Goal: Contribute content: Add original content to the website for others to see

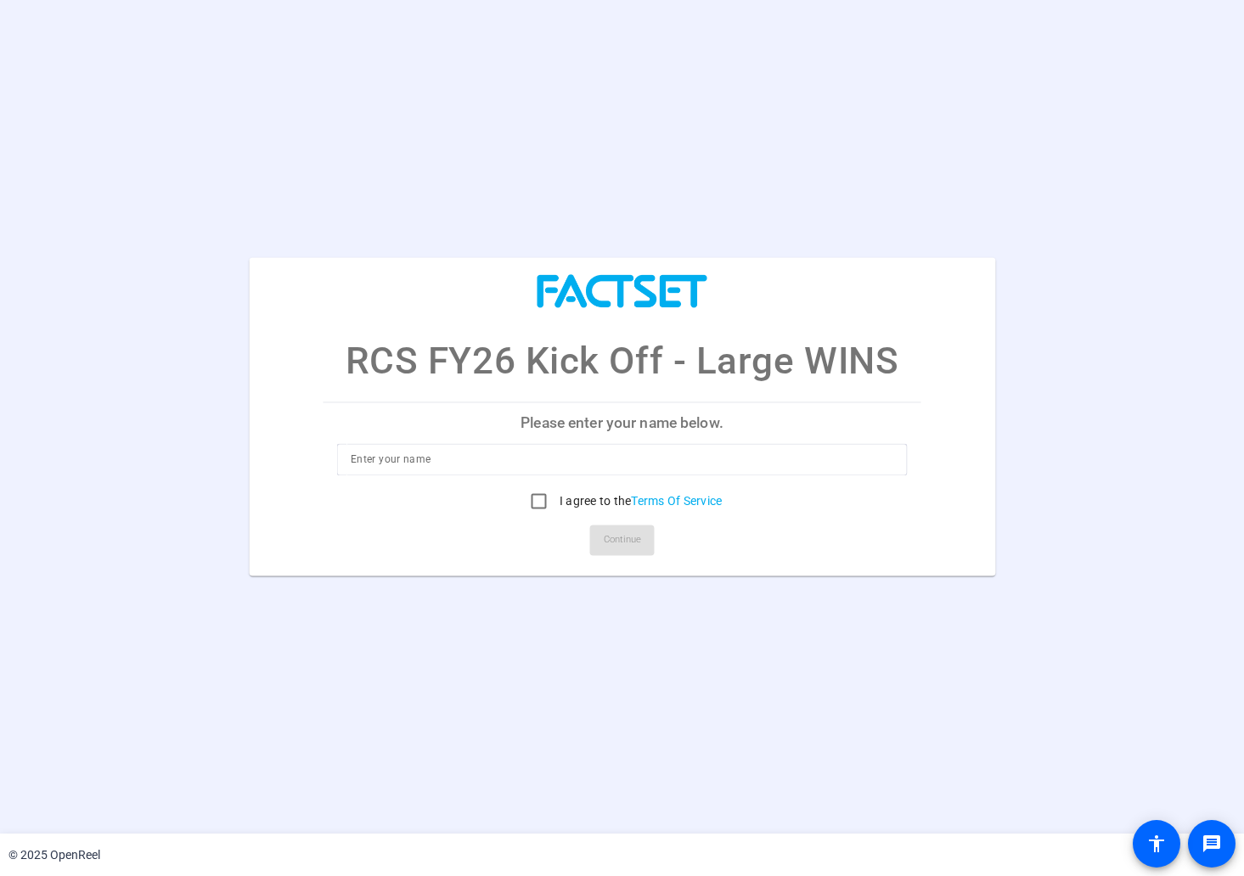
click at [612, 466] on input at bounding box center [622, 460] width 543 height 20
click at [543, 500] on input "I agree to the Terms Of Service" at bounding box center [539, 502] width 34 height 34
checkbox input "true"
click at [532, 470] on div at bounding box center [622, 460] width 543 height 32
type input "[PERSON_NAME]"
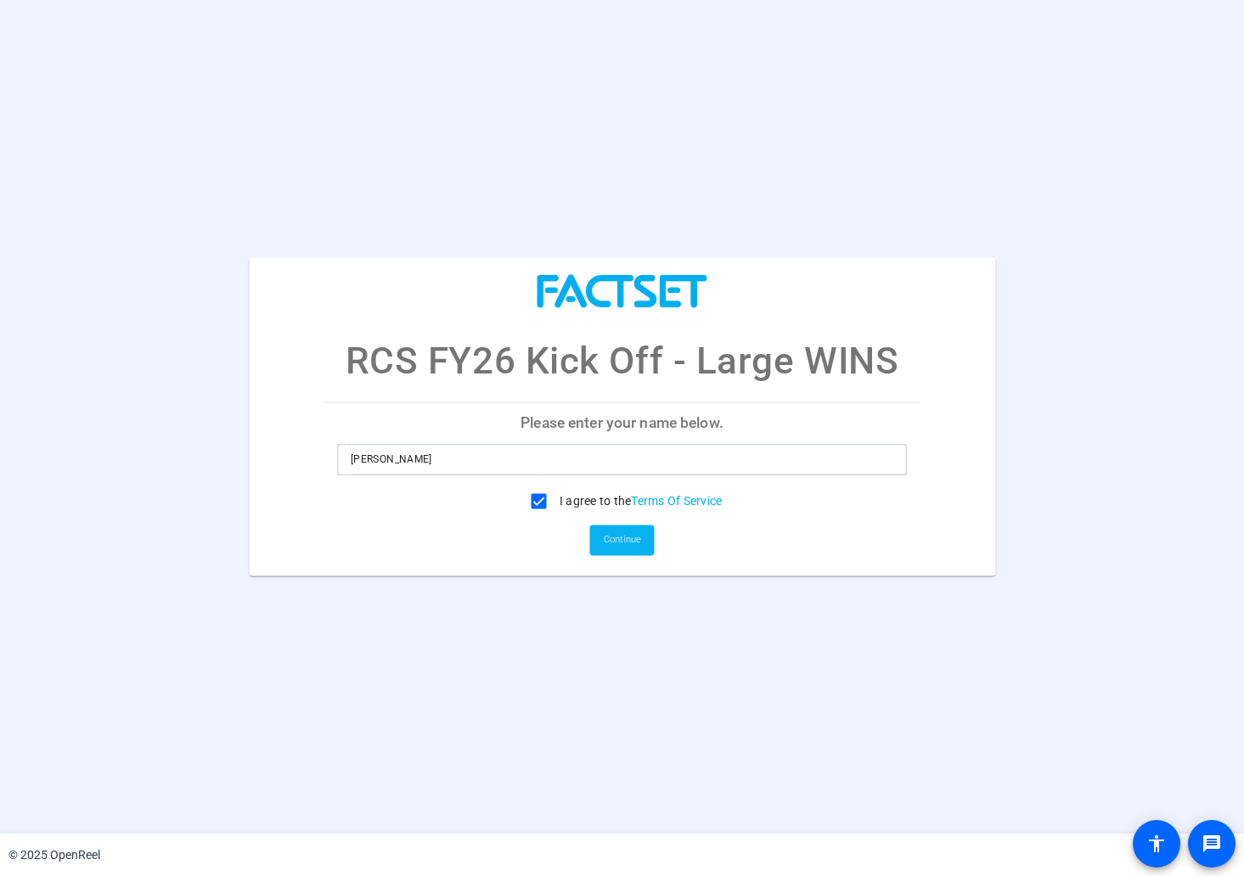
click at [617, 538] on span "Continue" at bounding box center [622, 540] width 37 height 25
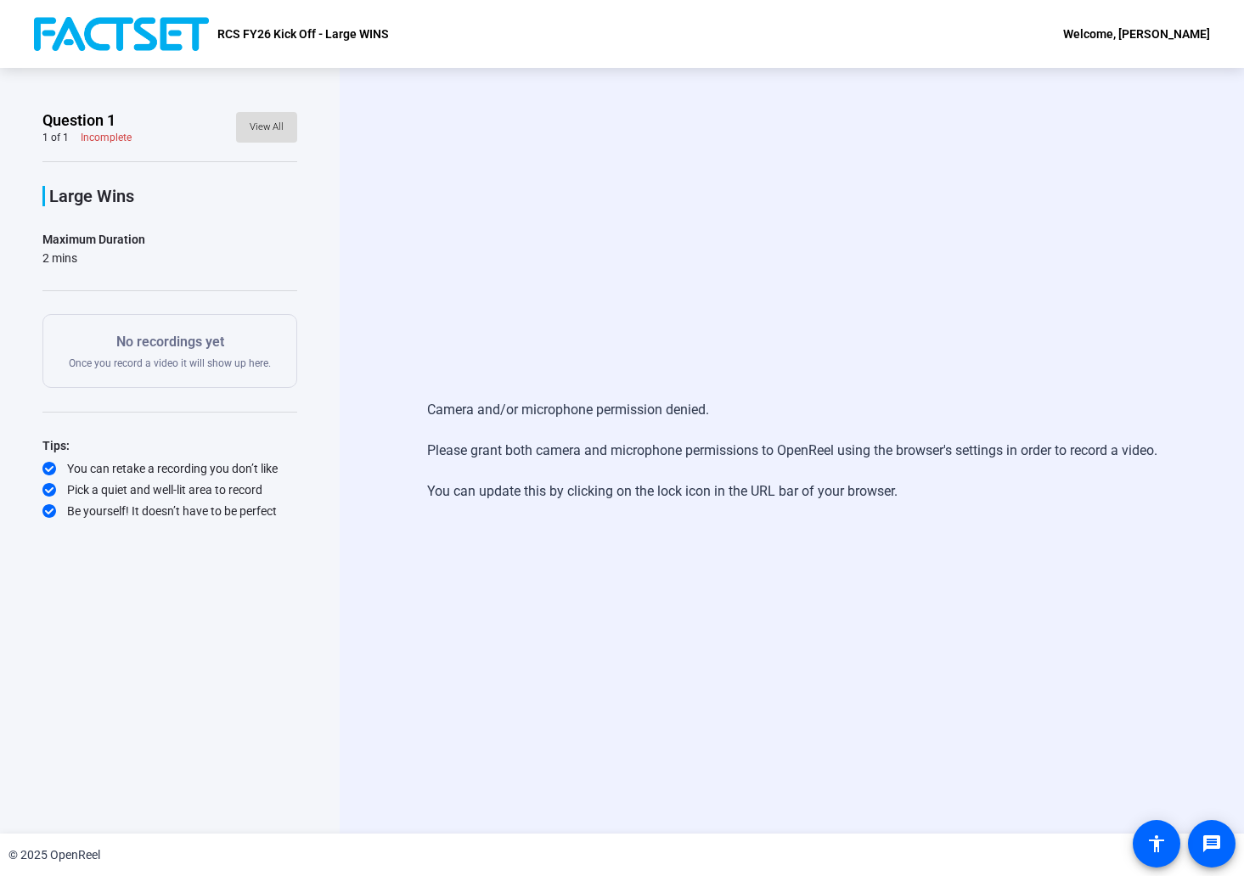
click at [258, 129] on span "View All" at bounding box center [267, 127] width 34 height 25
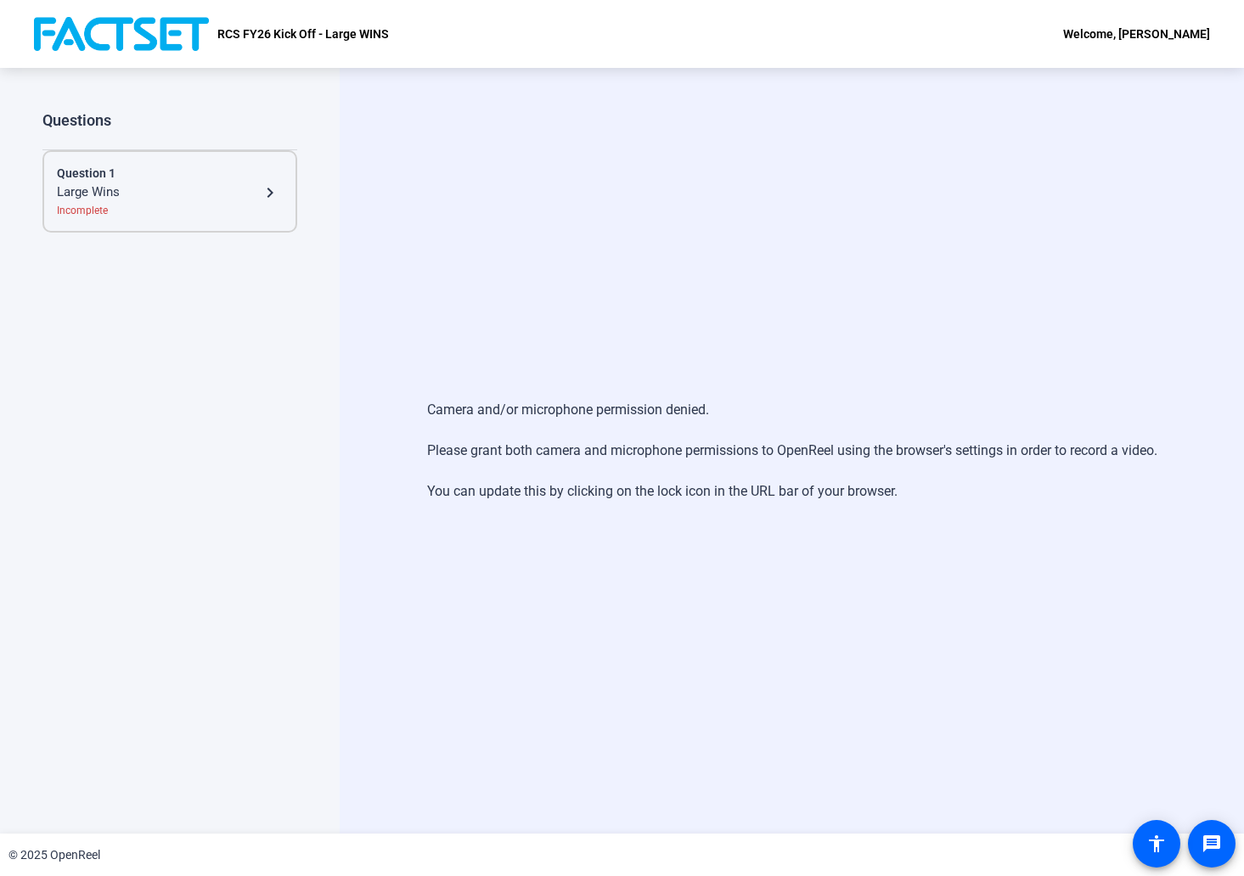
click at [262, 198] on mat-icon "navigate_next" at bounding box center [270, 193] width 20 height 20
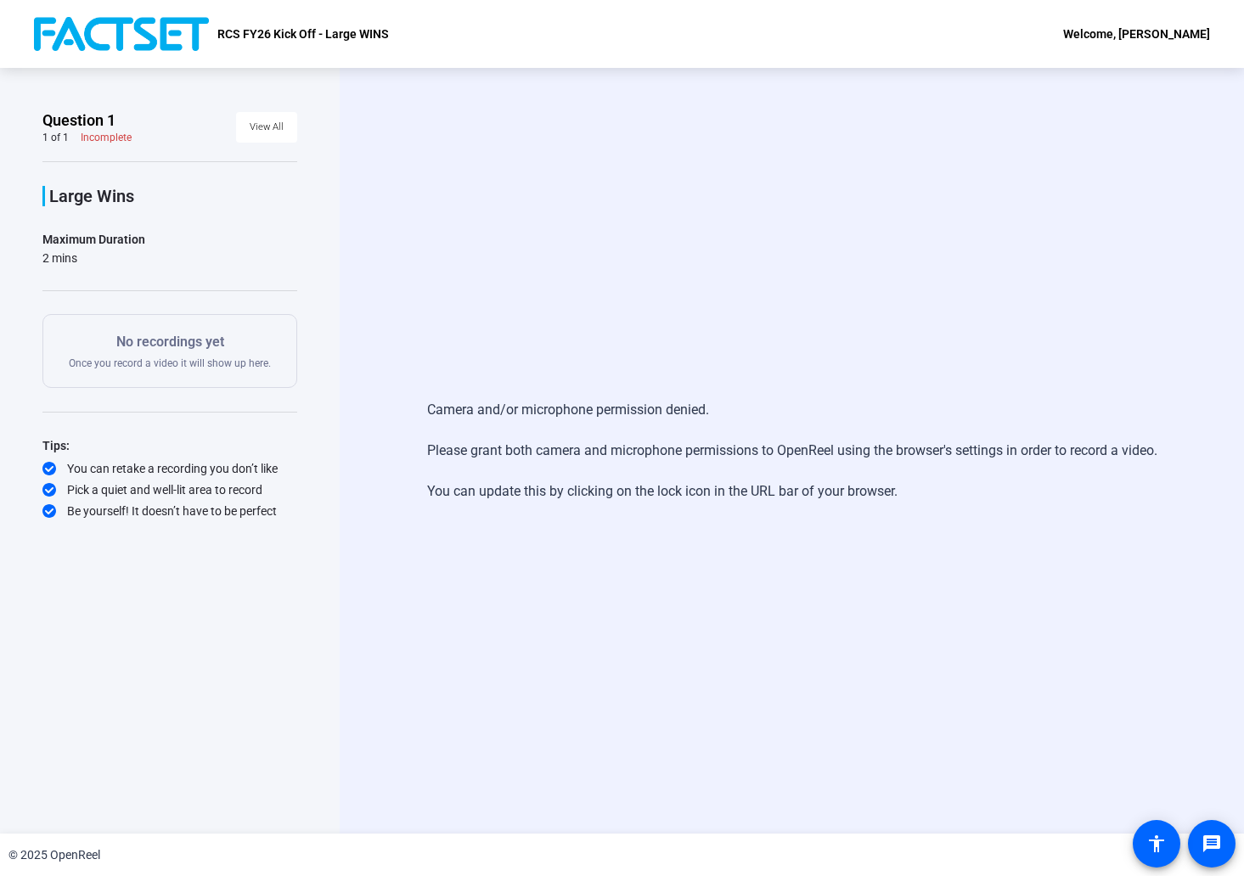
click at [181, 346] on p "No recordings yet" at bounding box center [170, 342] width 202 height 20
click at [1196, 850] on span at bounding box center [1211, 844] width 41 height 41
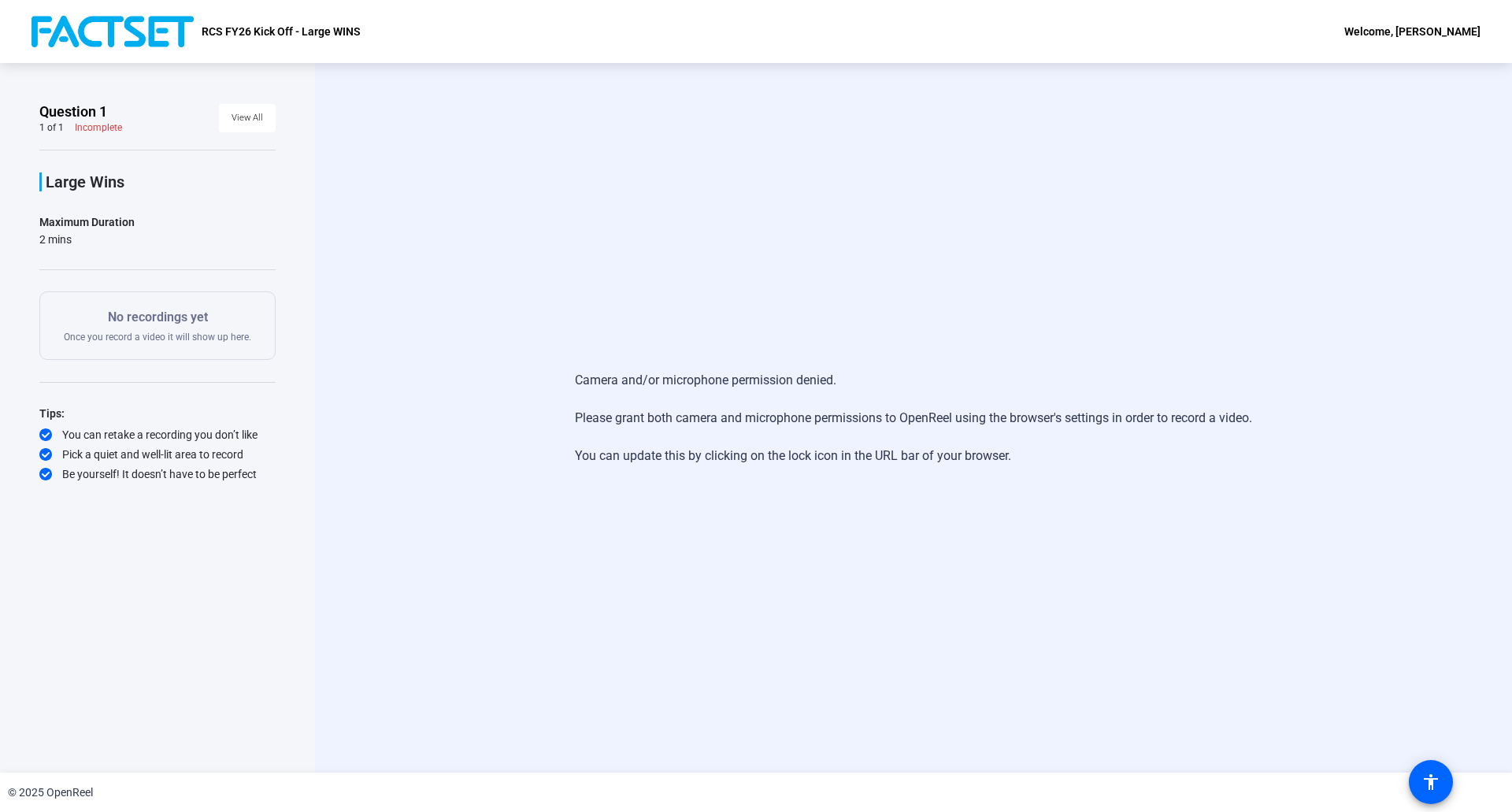
click at [183, 323] on p "No recordings yet" at bounding box center [158, 317] width 187 height 19
click at [243, 126] on span "View All" at bounding box center [248, 118] width 32 height 23
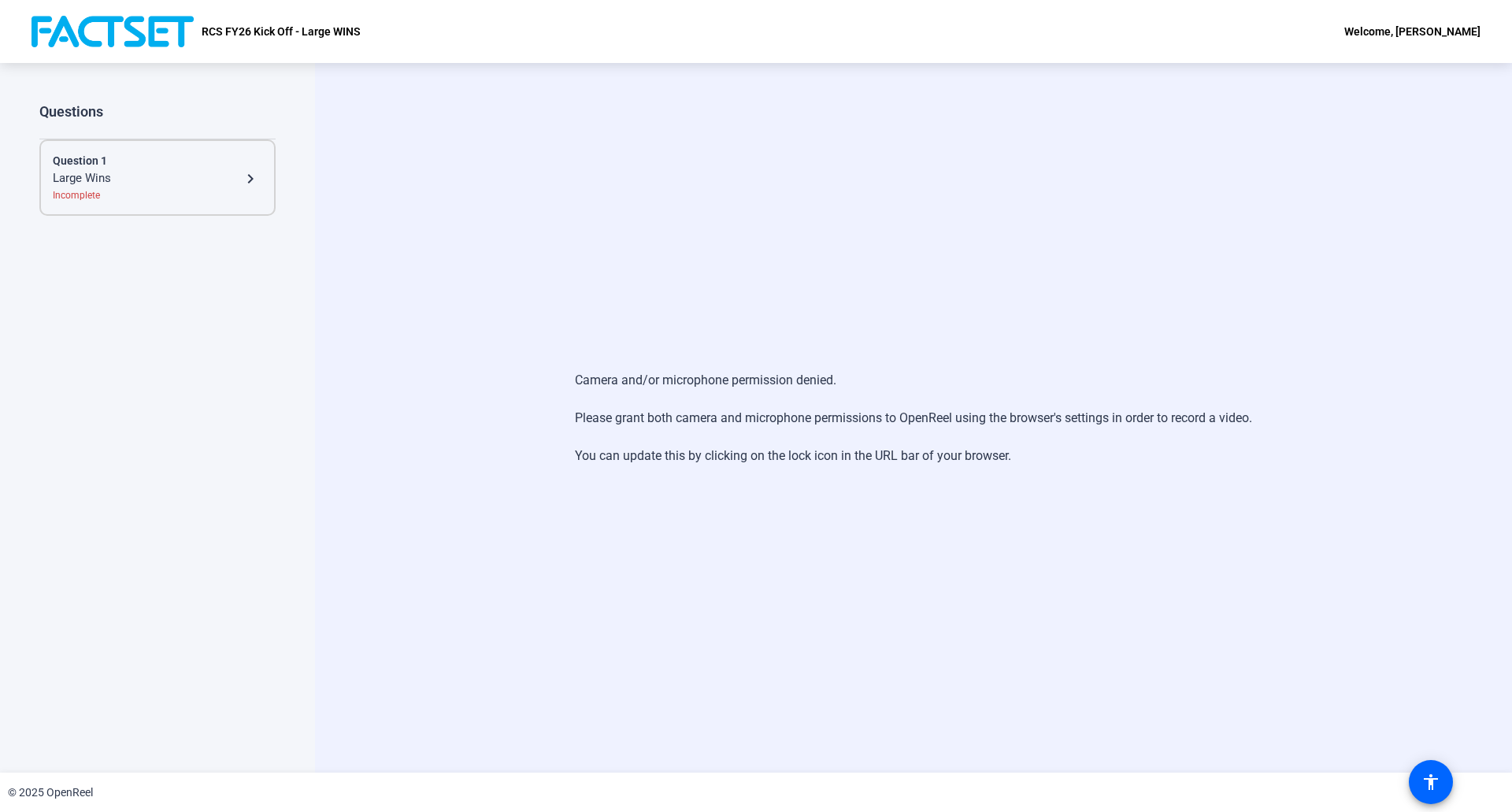
click at [174, 196] on div "Incomplete" at bounding box center [158, 195] width 210 height 14
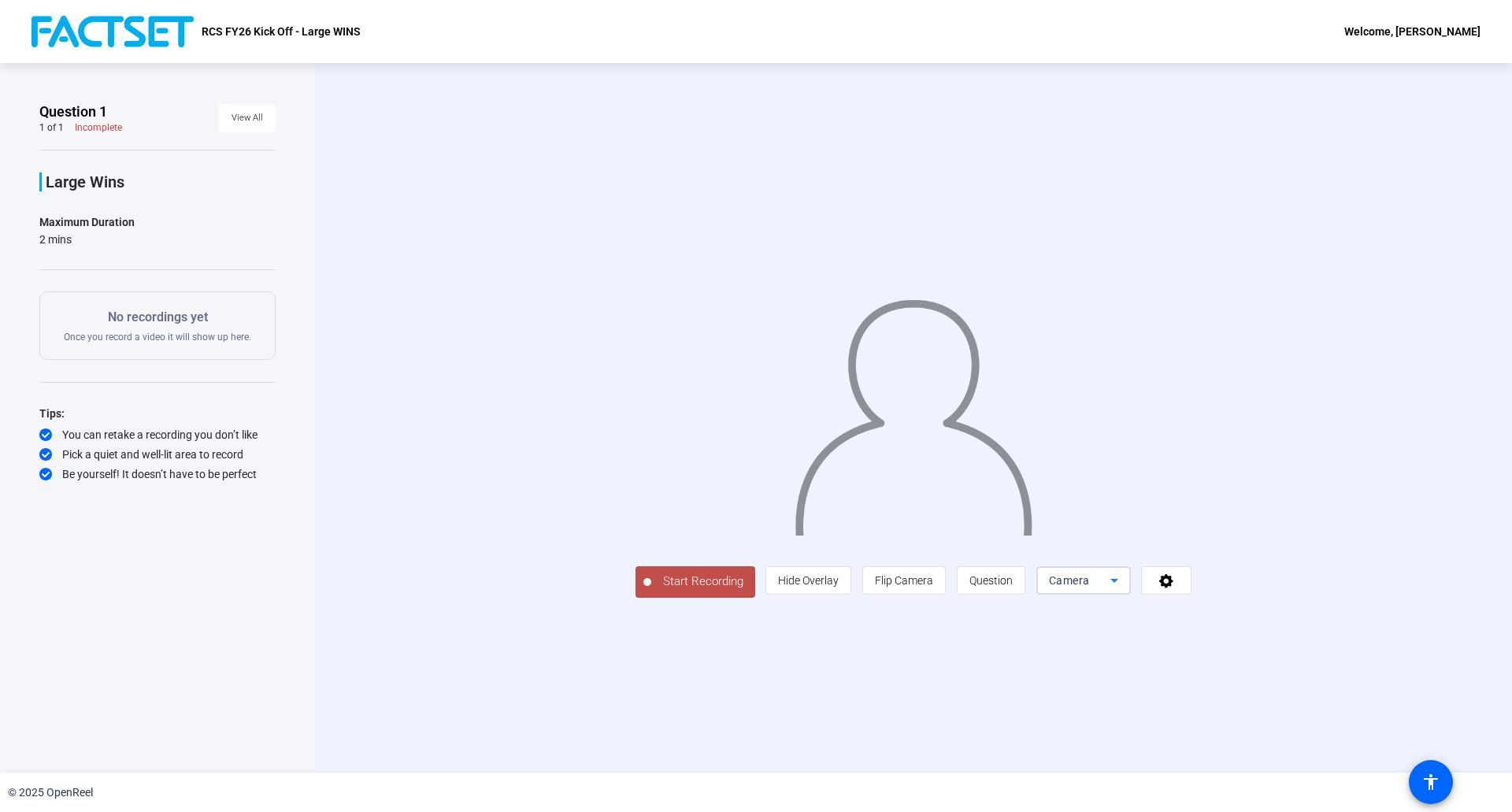
click at [1124, 590] on icon at bounding box center [1113, 580] width 19 height 19
click at [1317, 673] on div at bounding box center [756, 406] width 1512 height 812
click at [1175, 588] on icon at bounding box center [1166, 579] width 19 height 16
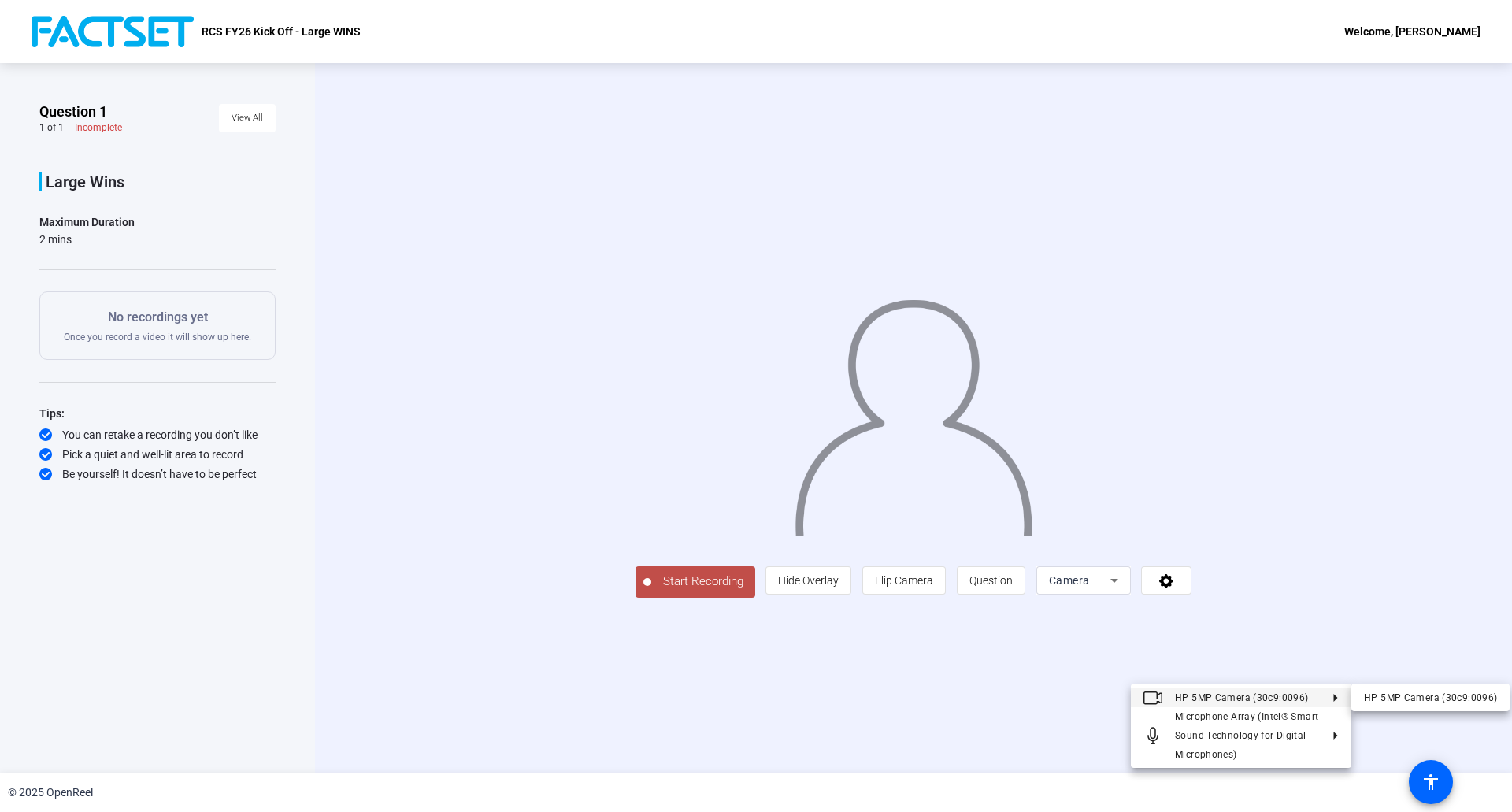
click at [1155, 486] on div at bounding box center [756, 406] width 1512 height 812
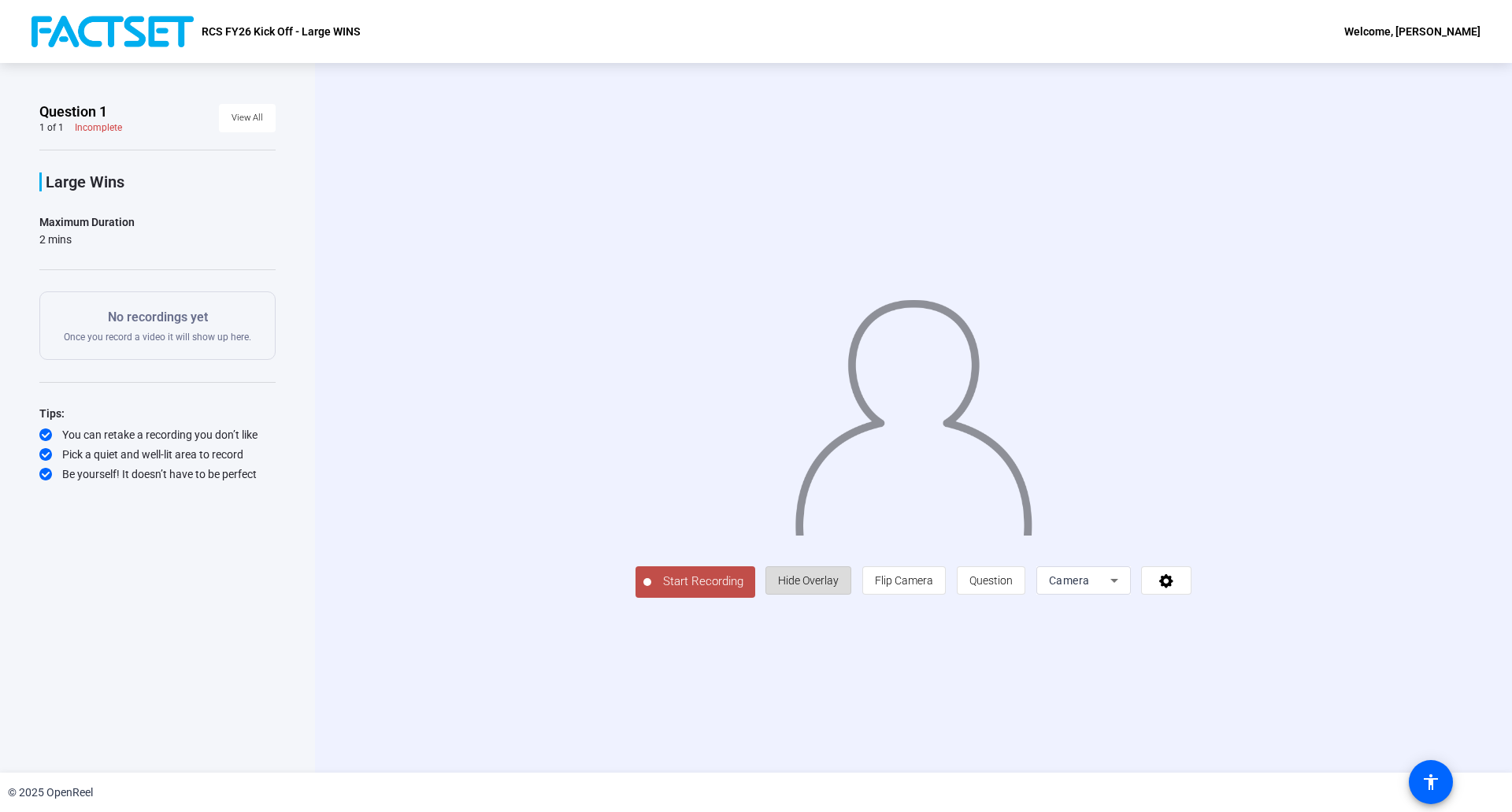
click at [838, 595] on span "Hide Overlay" at bounding box center [807, 580] width 60 height 30
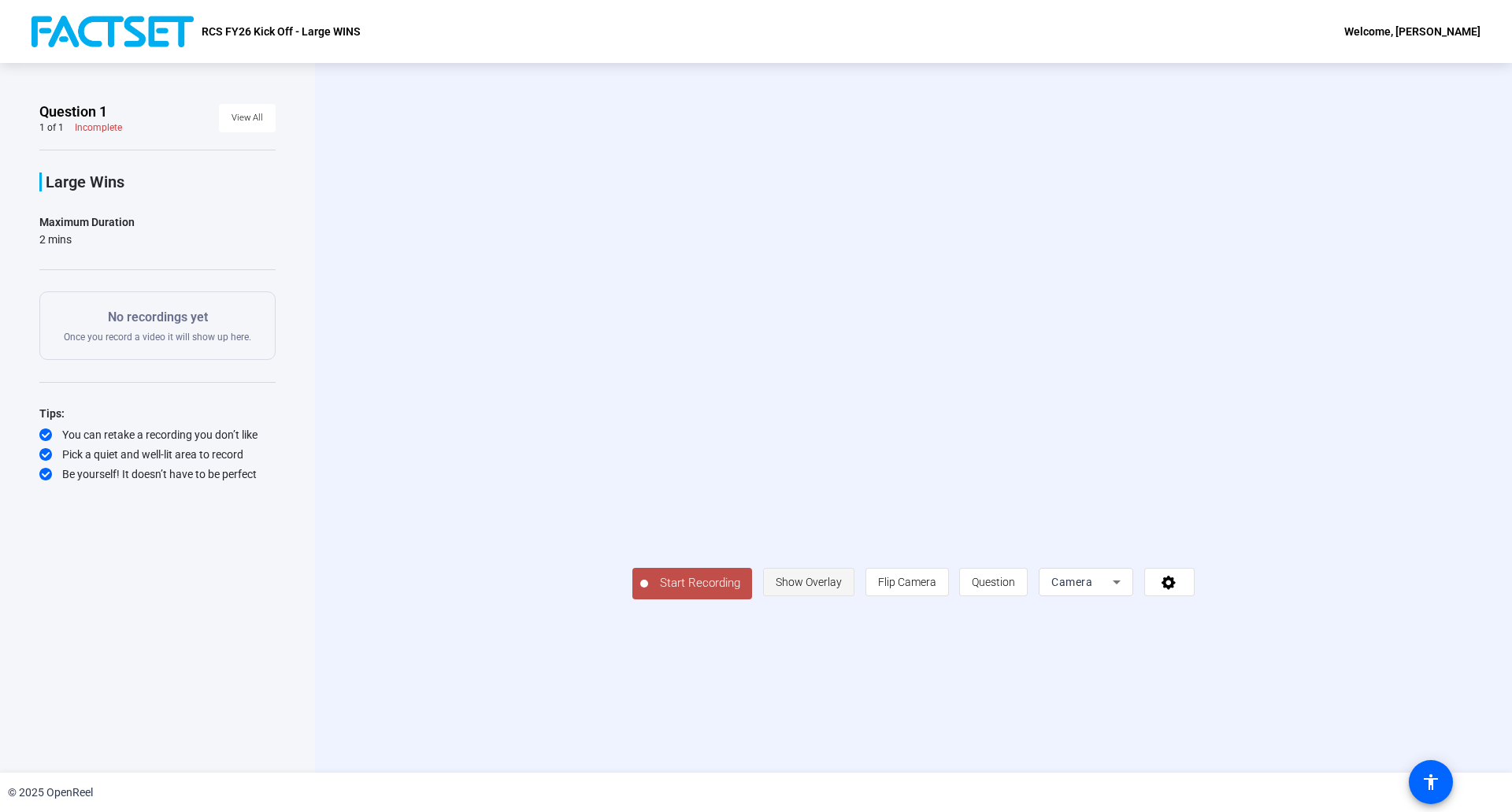
click at [842, 597] on span "Show Overlay" at bounding box center [808, 581] width 66 height 30
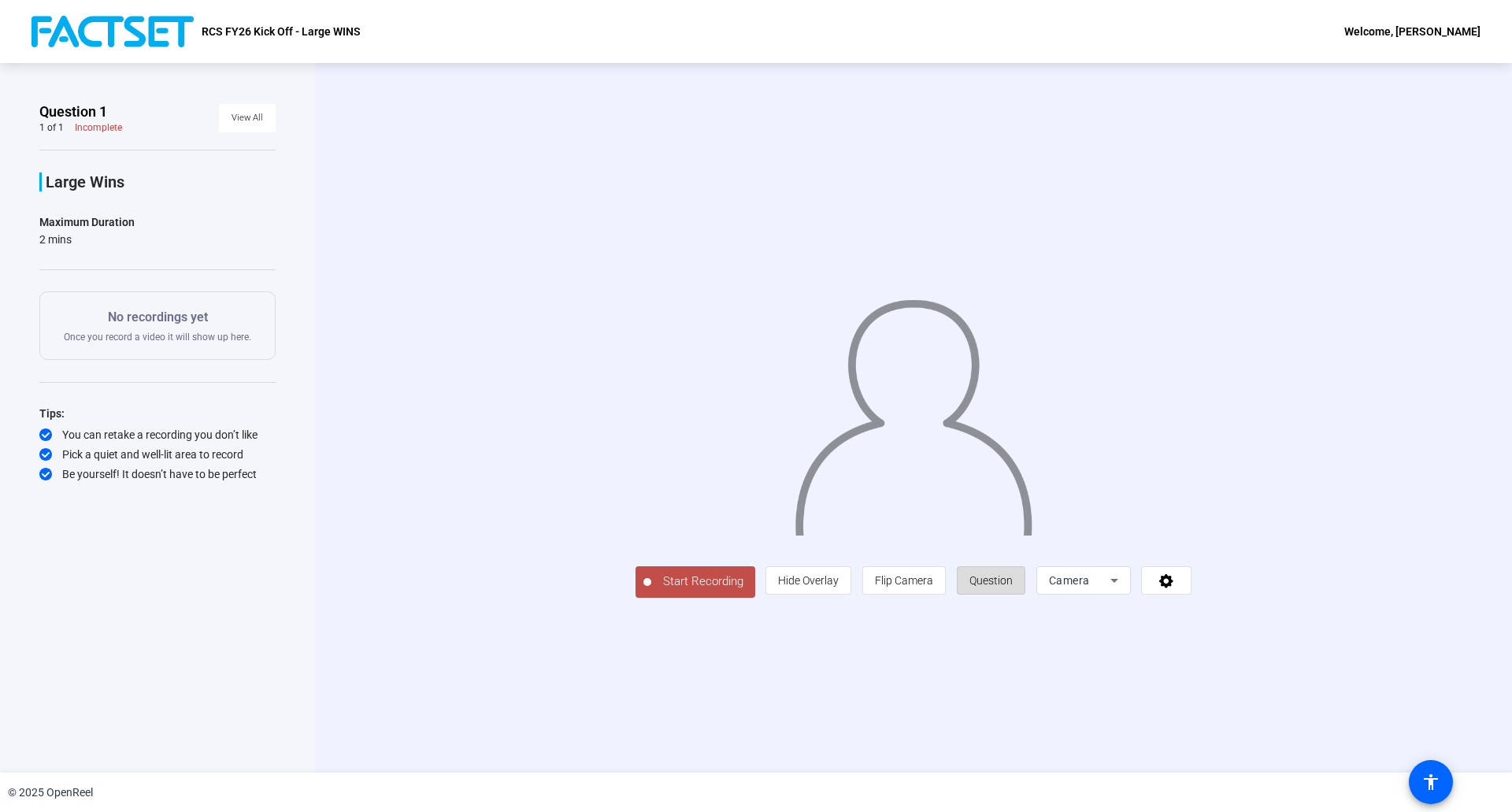
click at [1012, 587] on span "Question" at bounding box center [990, 580] width 44 height 13
click at [1173, 19] on mat-icon "close" at bounding box center [1171, 13] width 19 height 19
click at [1089, 587] on span "Camera" at bounding box center [1069, 580] width 41 height 13
click at [1231, 732] on span "Screen" at bounding box center [1216, 730] width 30 height 19
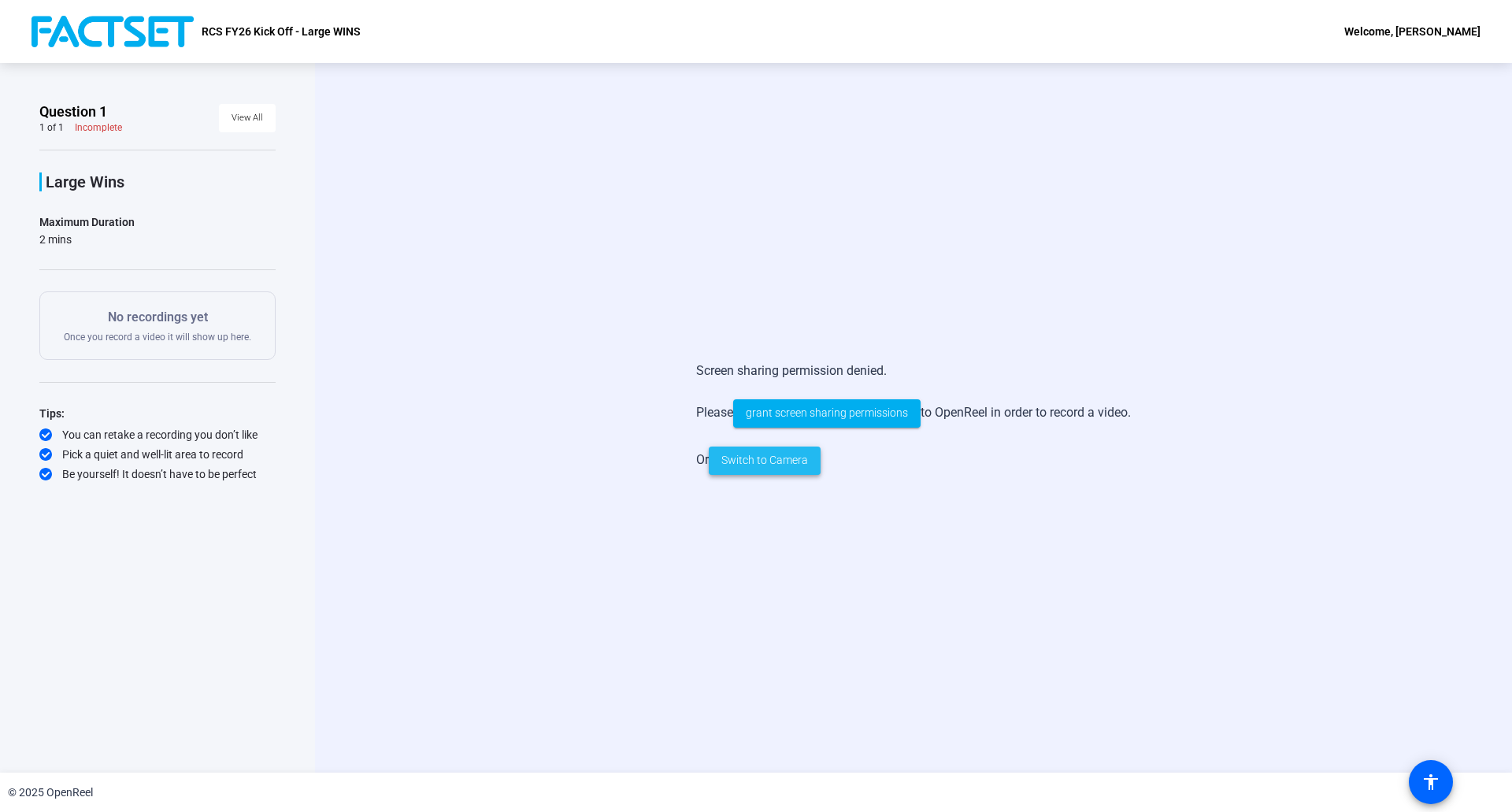
click at [778, 465] on span "Switch to Camera" at bounding box center [764, 460] width 86 height 17
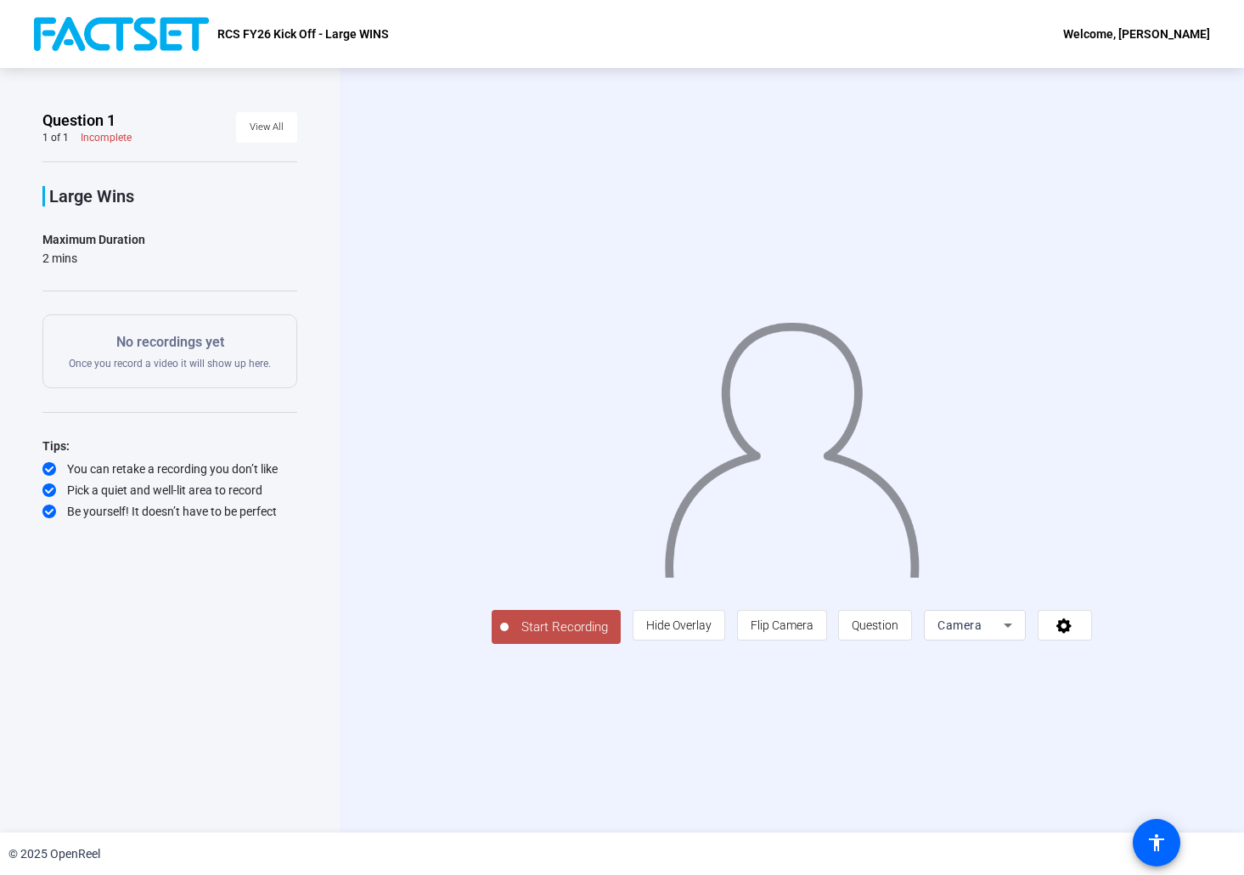
click at [509, 637] on span "Start Recording" at bounding box center [565, 627] width 112 height 20
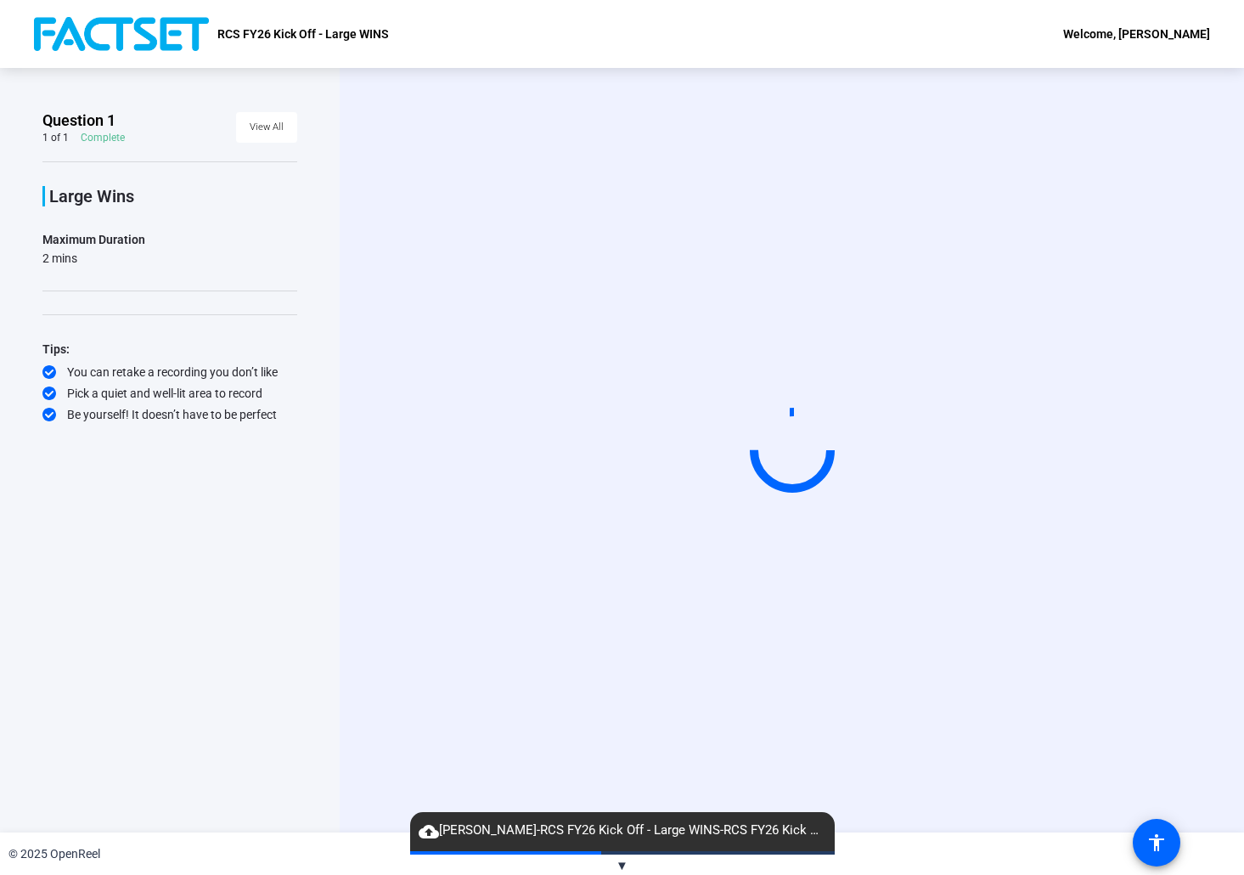
click at [678, 441] on video at bounding box center [792, 451] width 255 height 144
click at [665, 522] on video at bounding box center [792, 451] width 255 height 144
click at [632, 863] on div "© 2025 OpenReel" at bounding box center [622, 853] width 1244 height 42
click at [625, 864] on span "▼" at bounding box center [622, 865] width 13 height 15
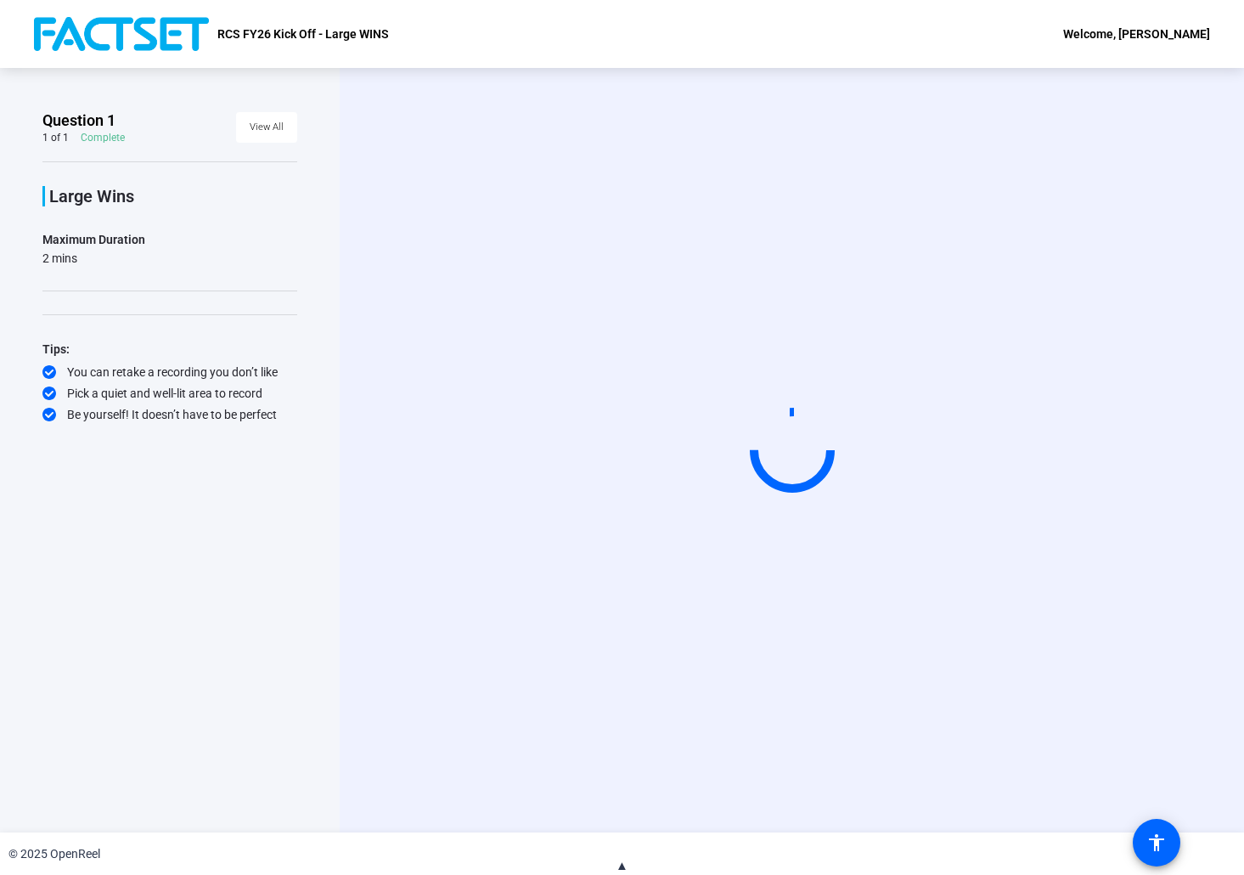
click at [624, 865] on span "▲" at bounding box center [622, 865] width 13 height 15
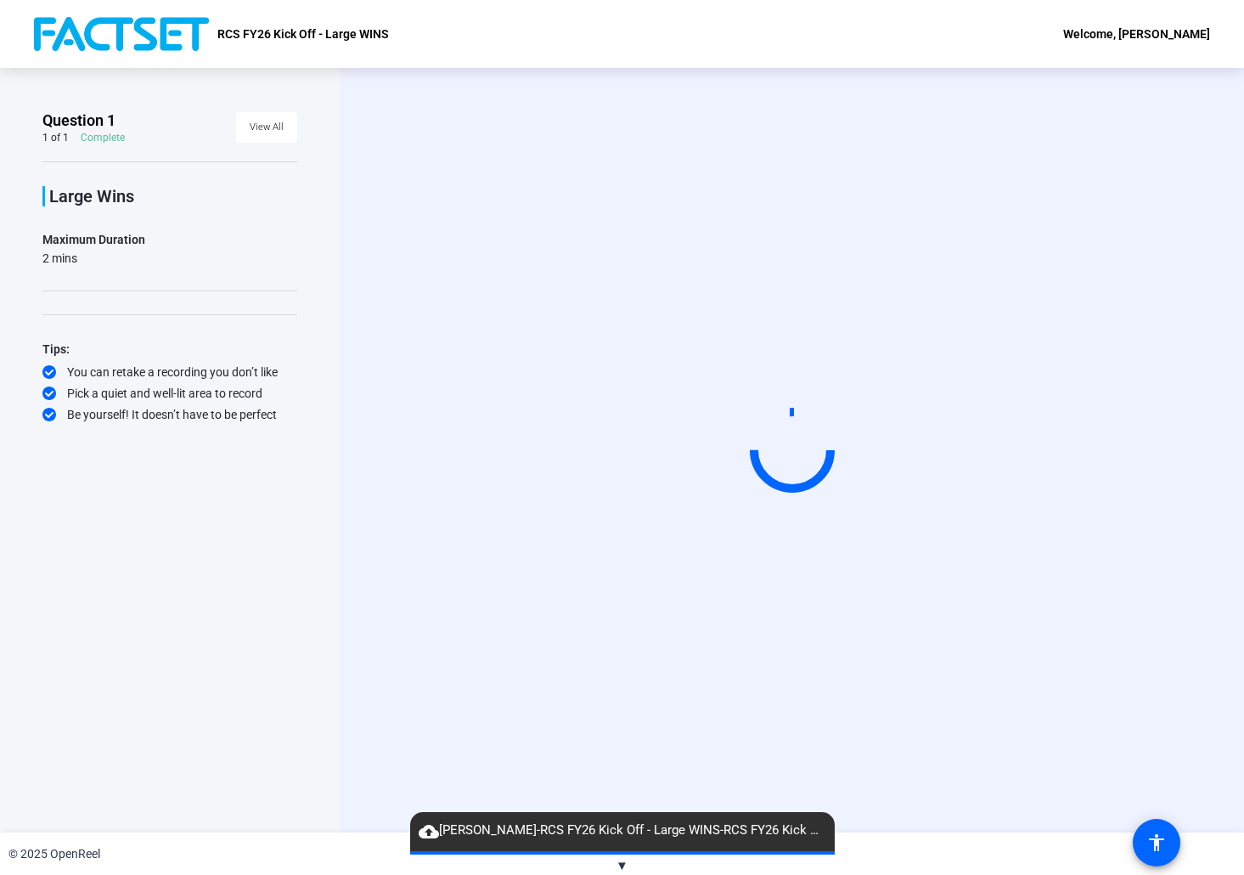
click at [665, 456] on video at bounding box center [792, 451] width 255 height 144
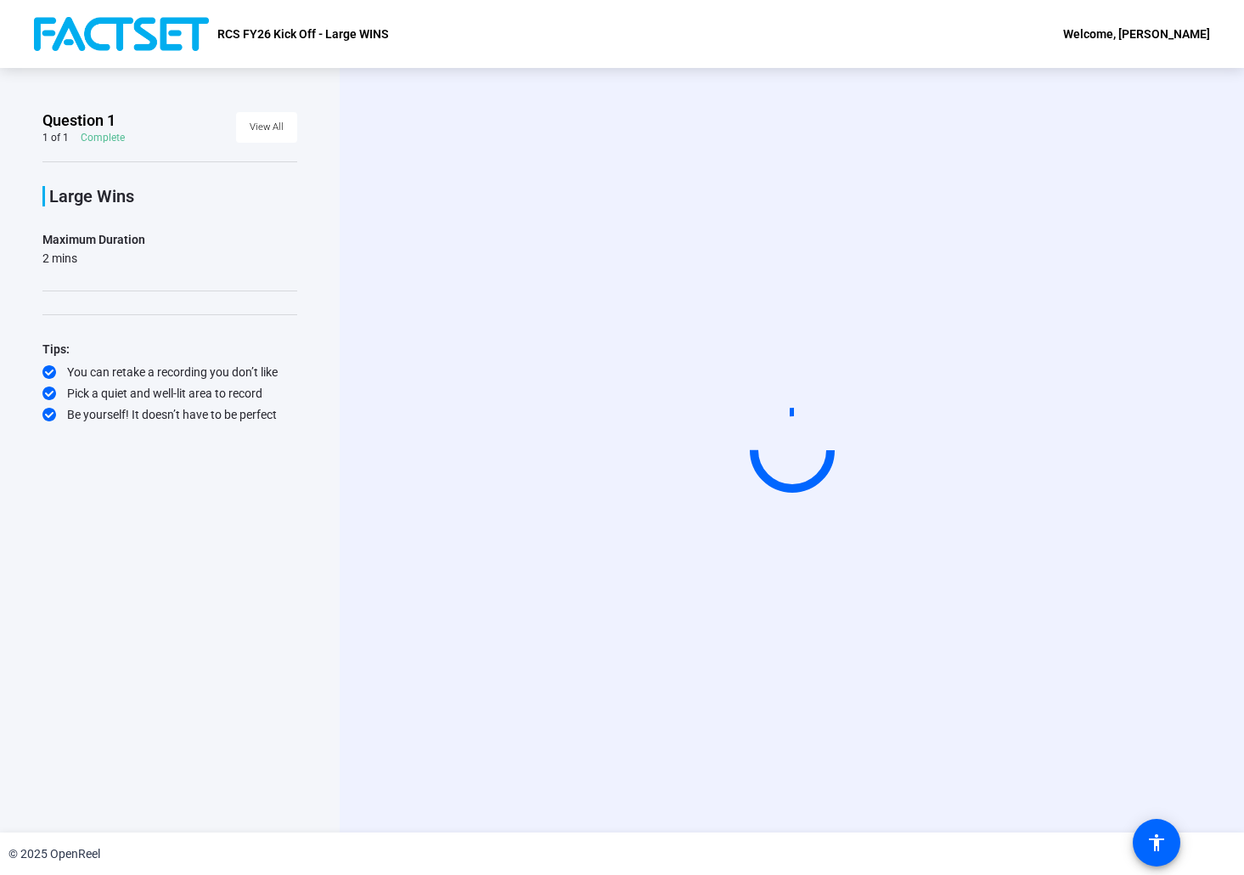
click at [722, 379] on video at bounding box center [792, 451] width 255 height 144
click at [734, 379] on video at bounding box center [792, 451] width 255 height 144
click at [685, 379] on video at bounding box center [792, 451] width 255 height 144
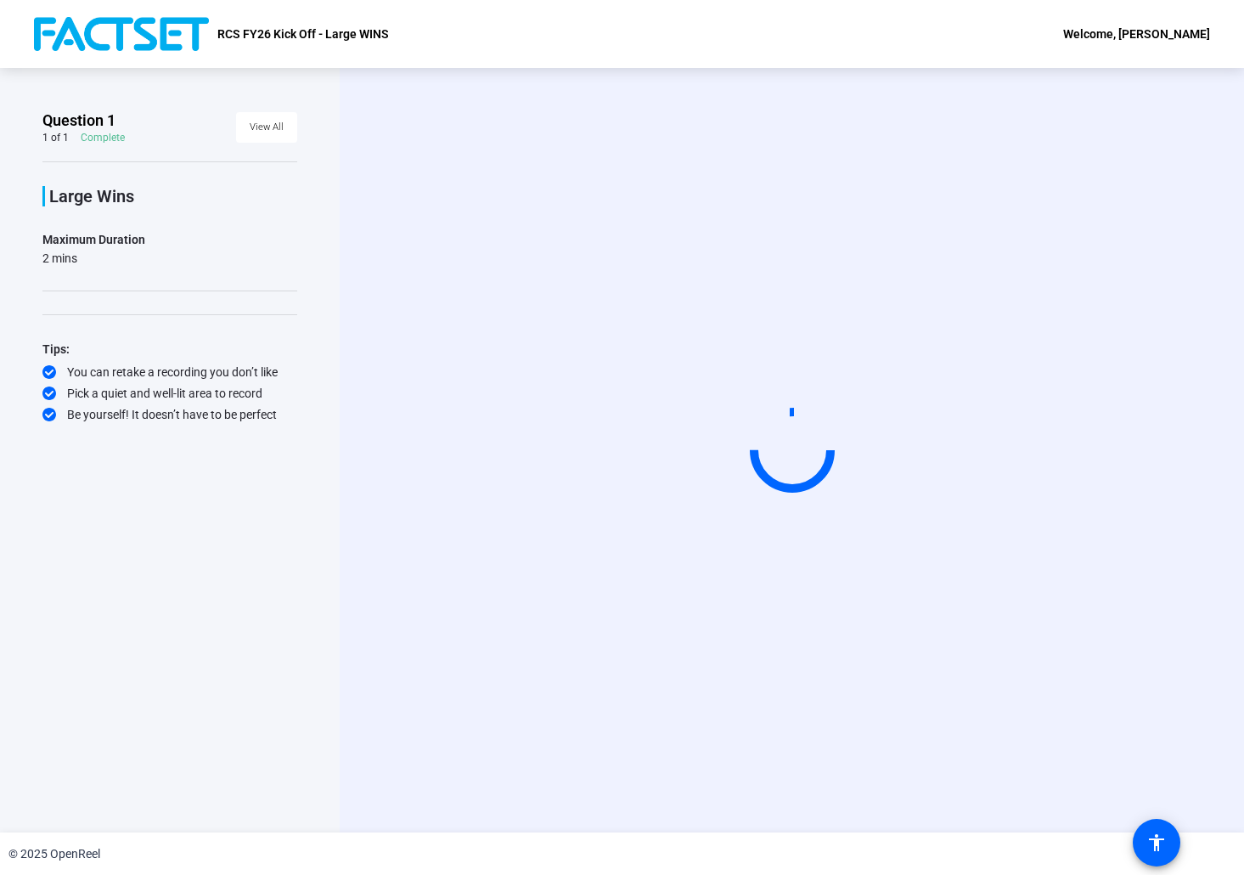
click at [685, 379] on video at bounding box center [792, 451] width 255 height 144
click at [837, 408] on video at bounding box center [792, 451] width 255 height 144
click at [288, 126] on span at bounding box center [266, 127] width 61 height 41
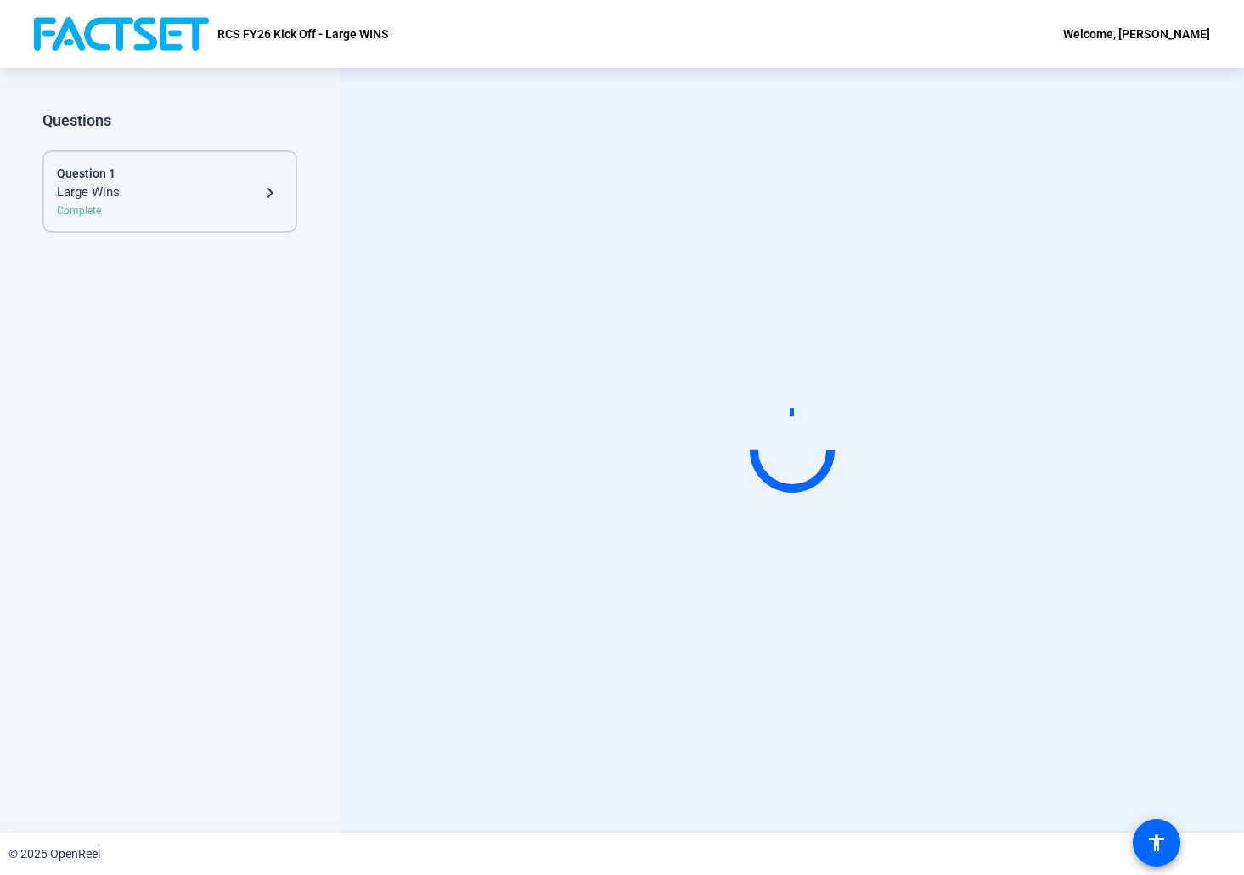
click at [256, 199] on div "Large Wins" at bounding box center [158, 193] width 203 height 20
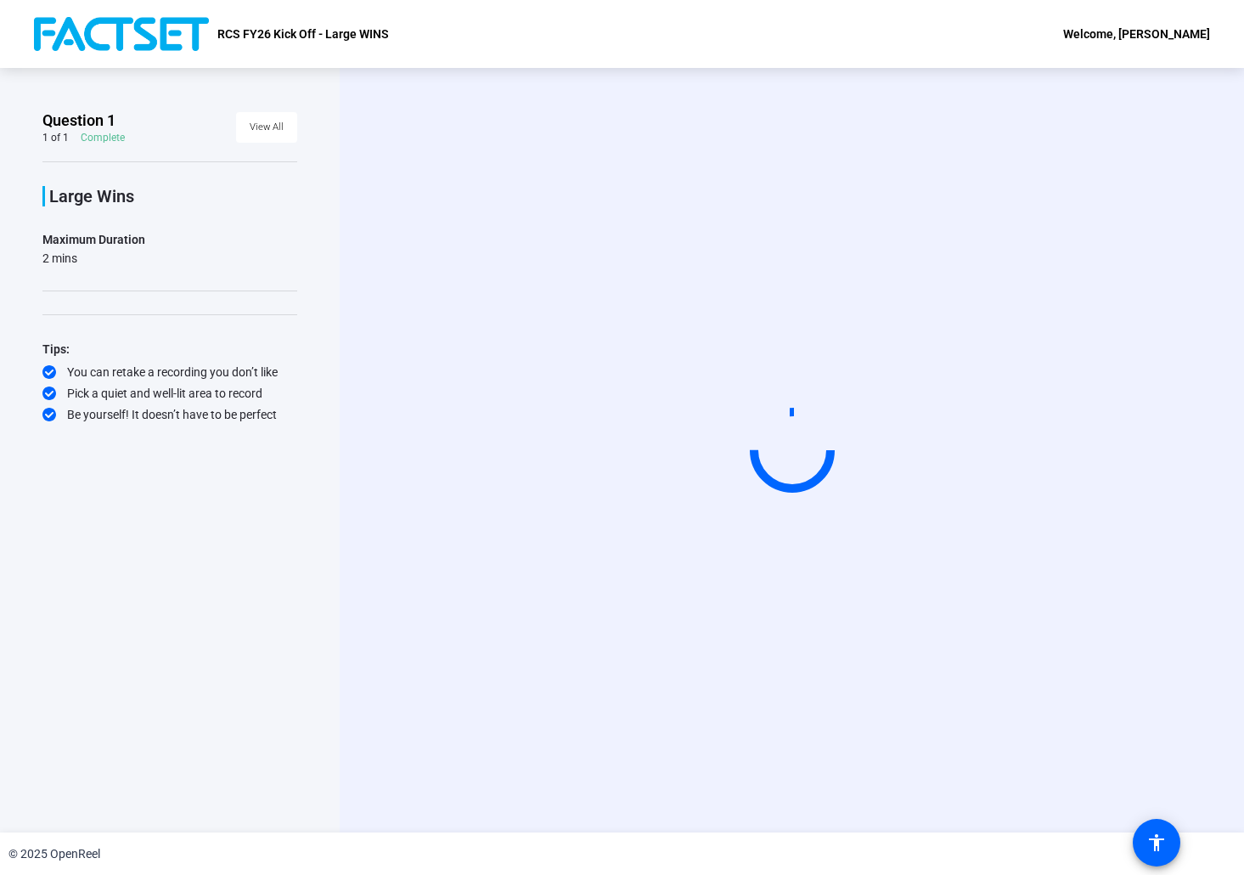
click at [132, 421] on div "Be yourself! It doesn’t have to be perfect" at bounding box center [169, 414] width 255 height 17
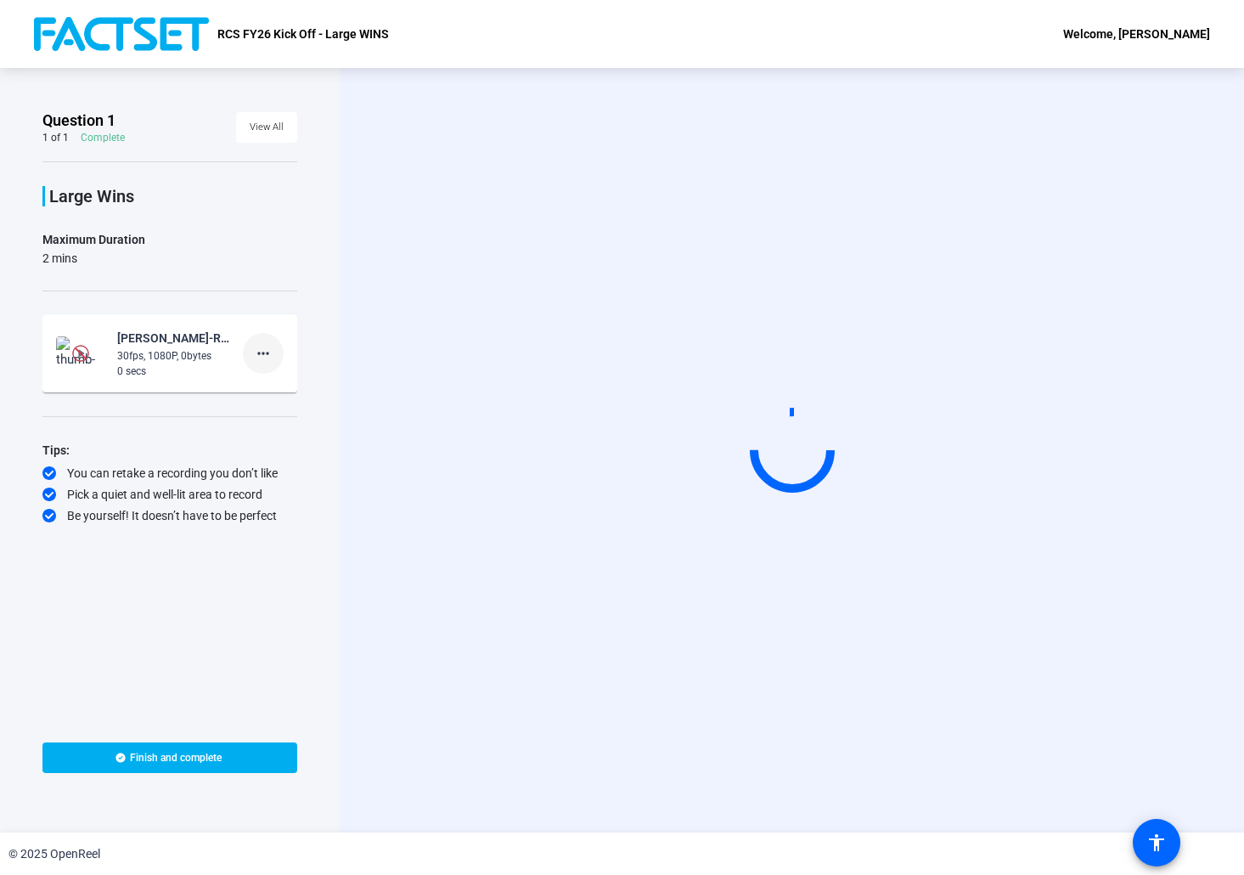
click at [273, 358] on span at bounding box center [263, 353] width 41 height 41
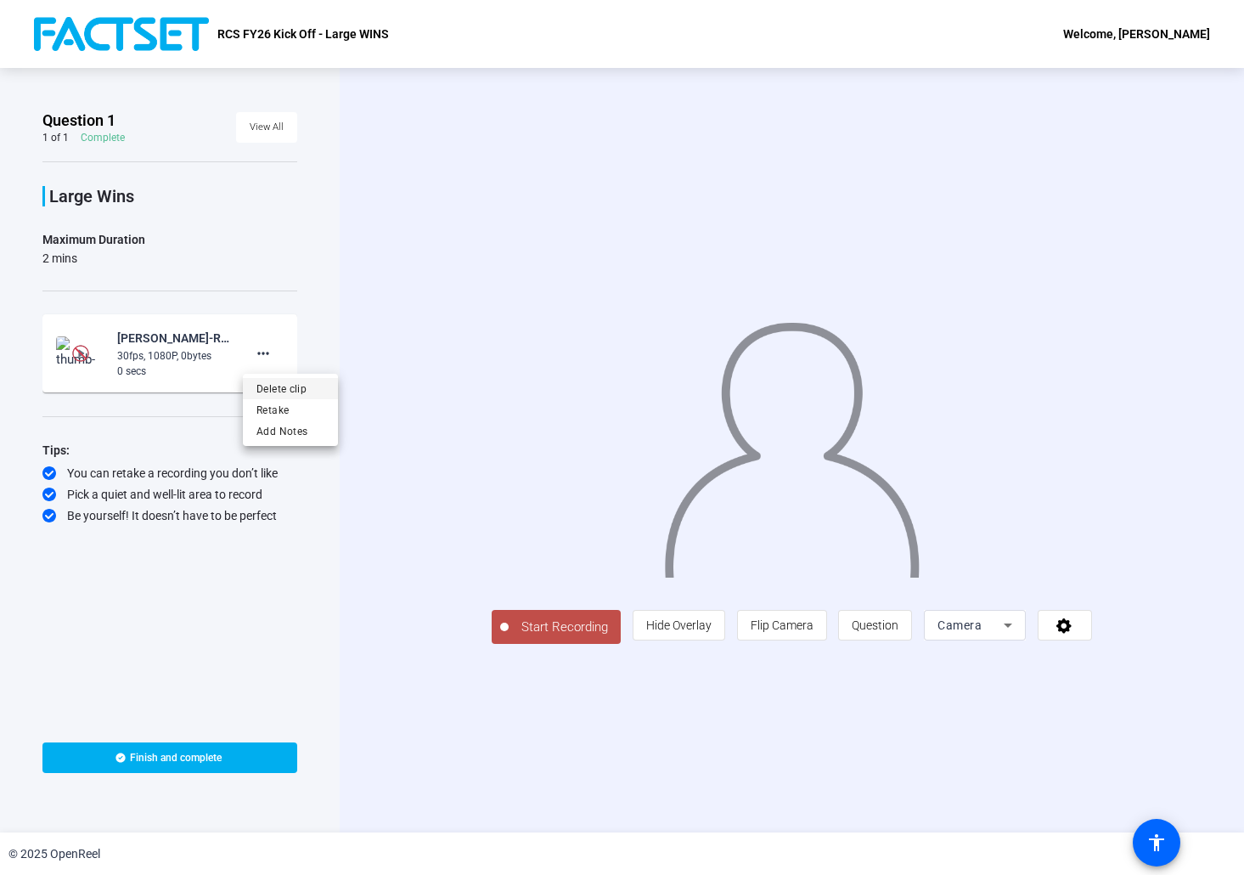
click at [299, 397] on span "Delete clip" at bounding box center [290, 389] width 68 height 20
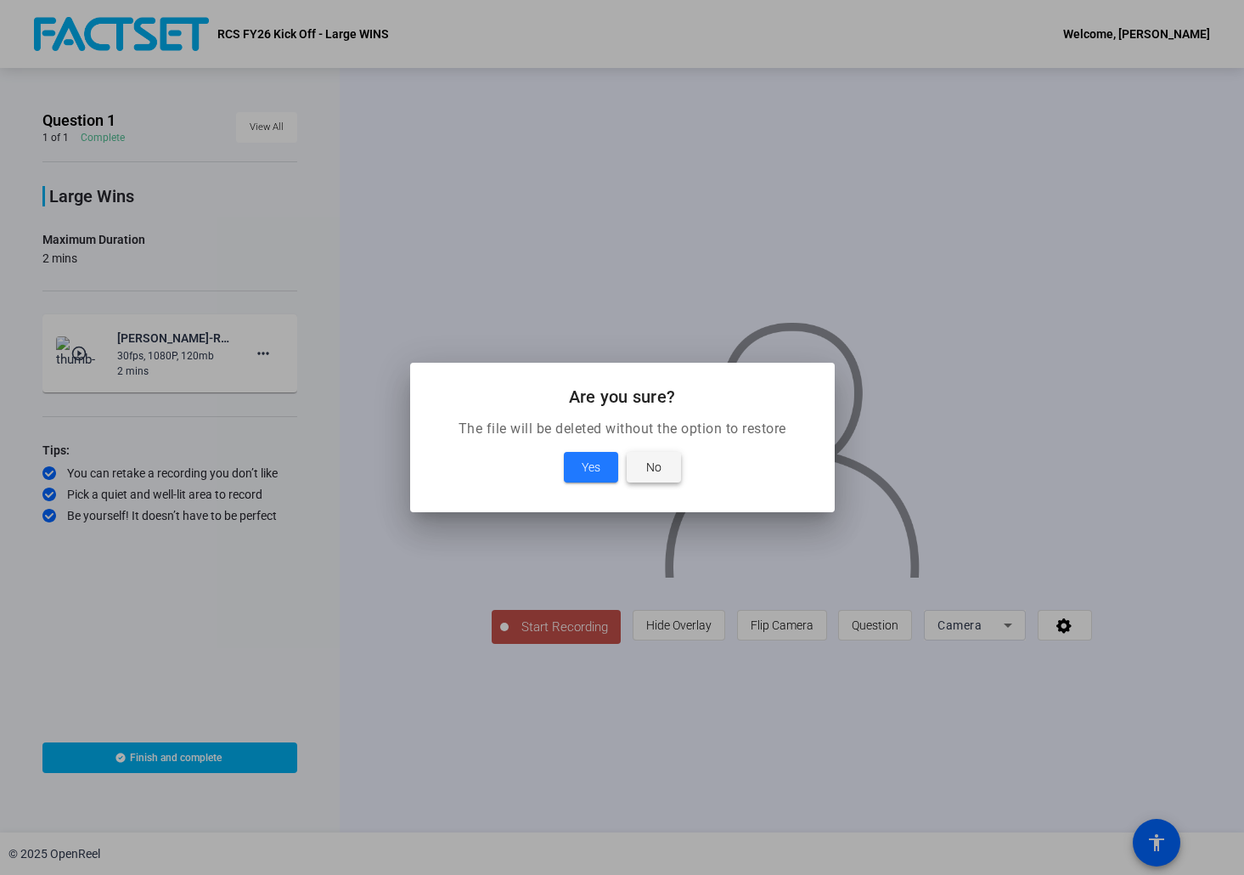
click at [668, 472] on span at bounding box center [654, 467] width 54 height 41
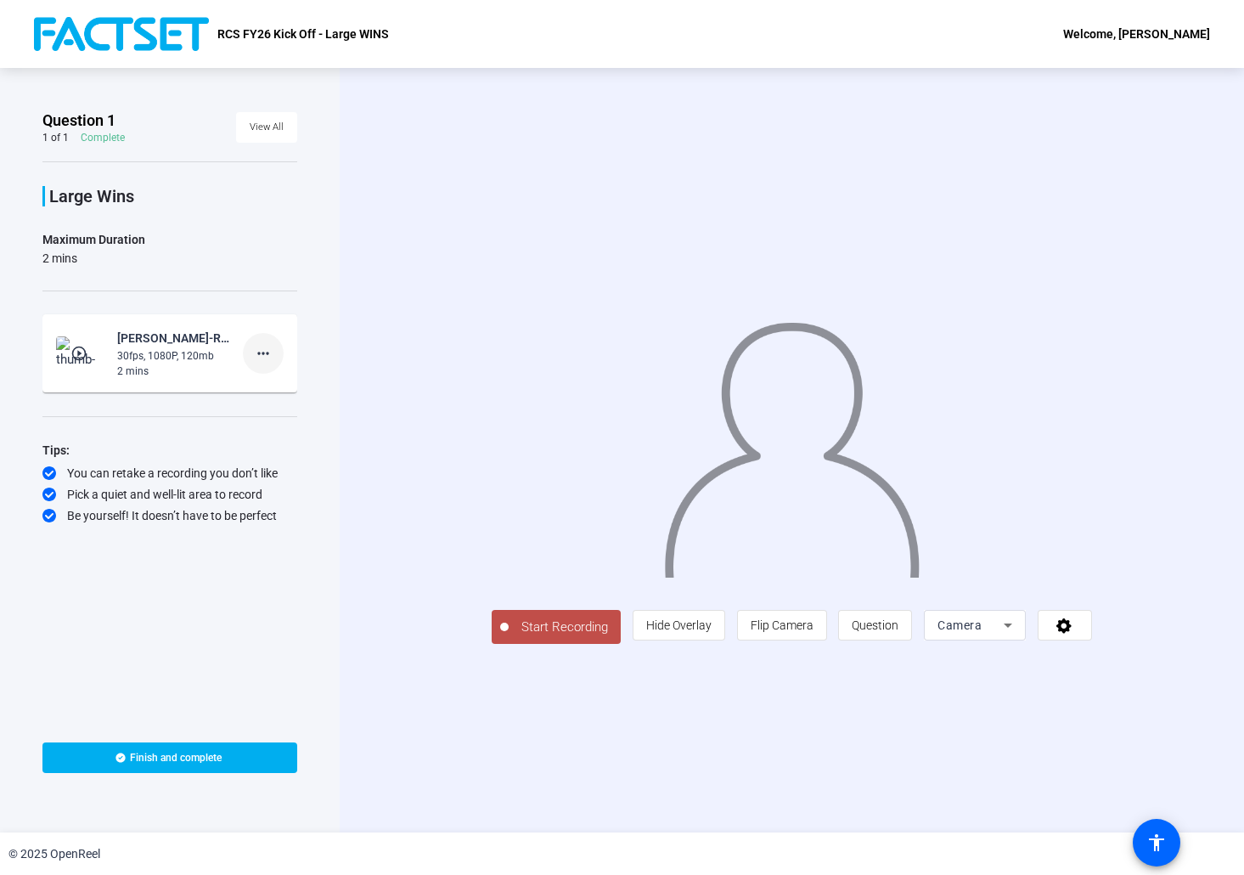
click at [270, 357] on mat-icon "more_horiz" at bounding box center [263, 353] width 20 height 20
click at [289, 391] on span "Delete clip" at bounding box center [290, 389] width 68 height 20
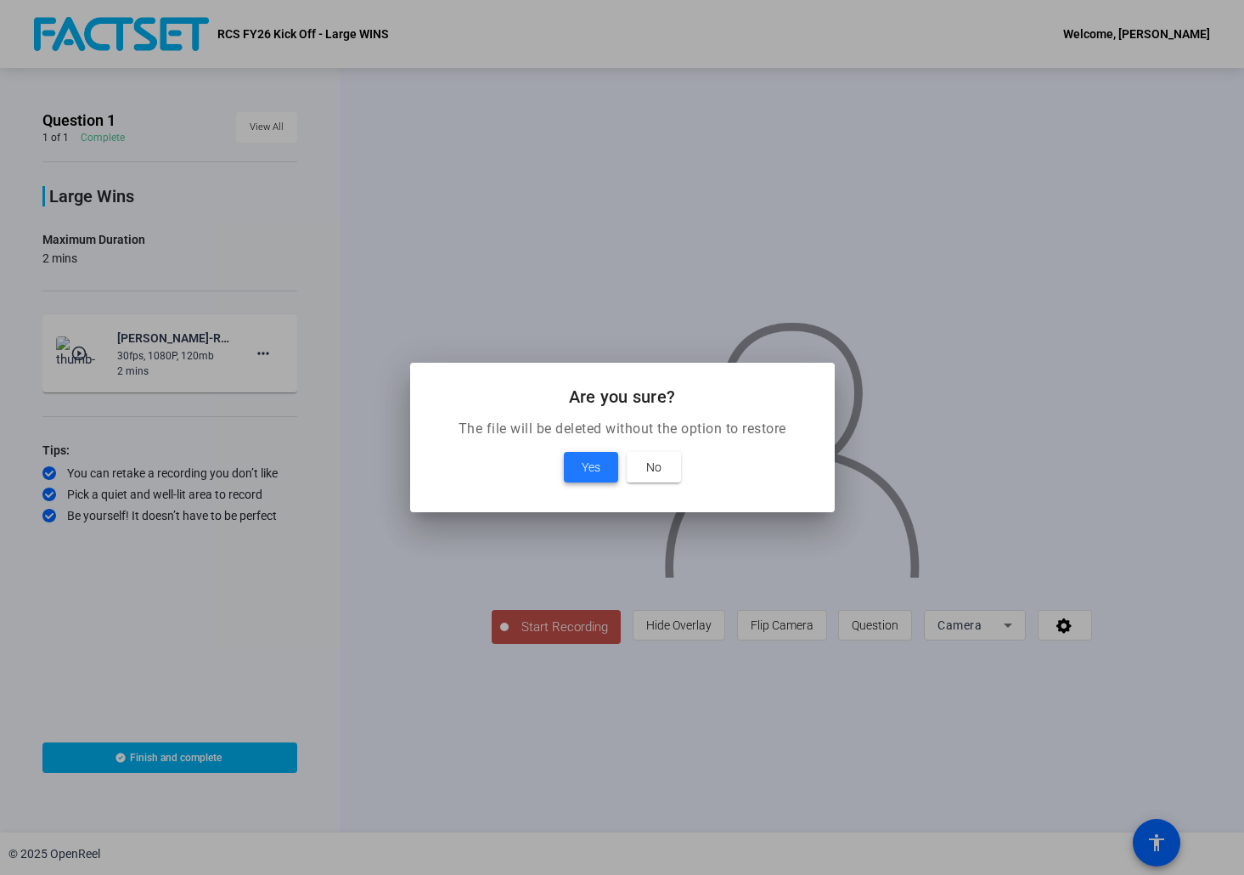
click at [592, 463] on span "Yes" at bounding box center [591, 467] width 19 height 20
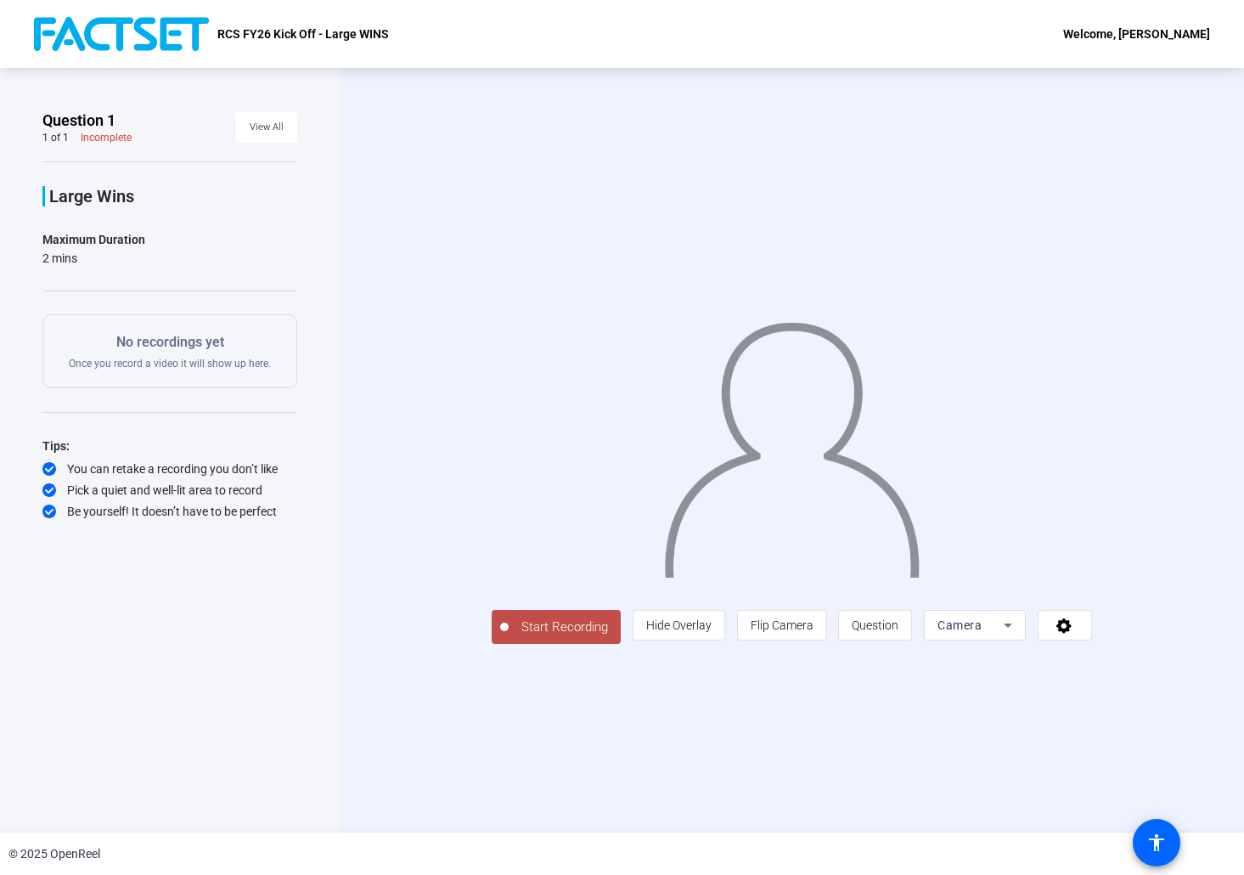
click at [521, 637] on span "Start Recording" at bounding box center [565, 627] width 112 height 20
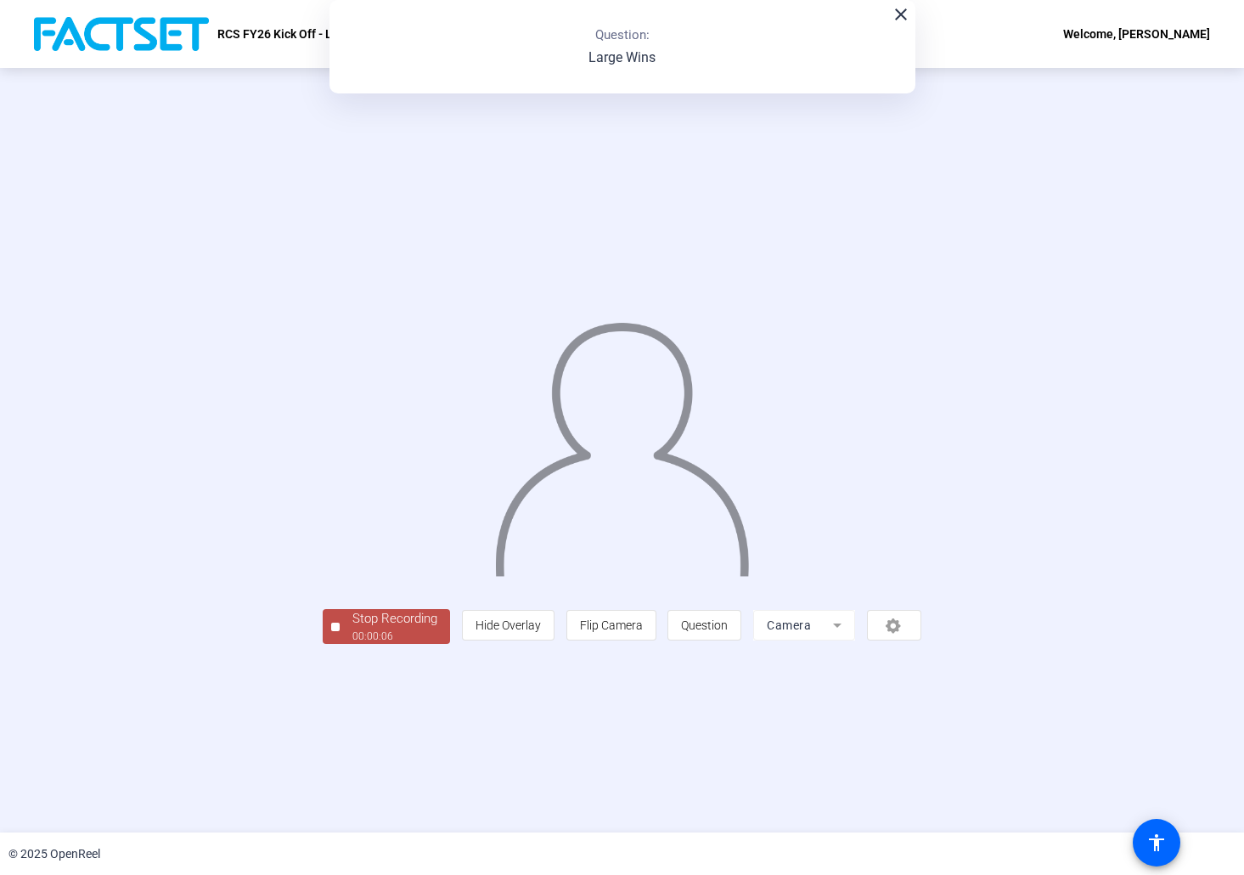
click at [352, 628] on div "Stop Recording" at bounding box center [394, 619] width 85 height 20
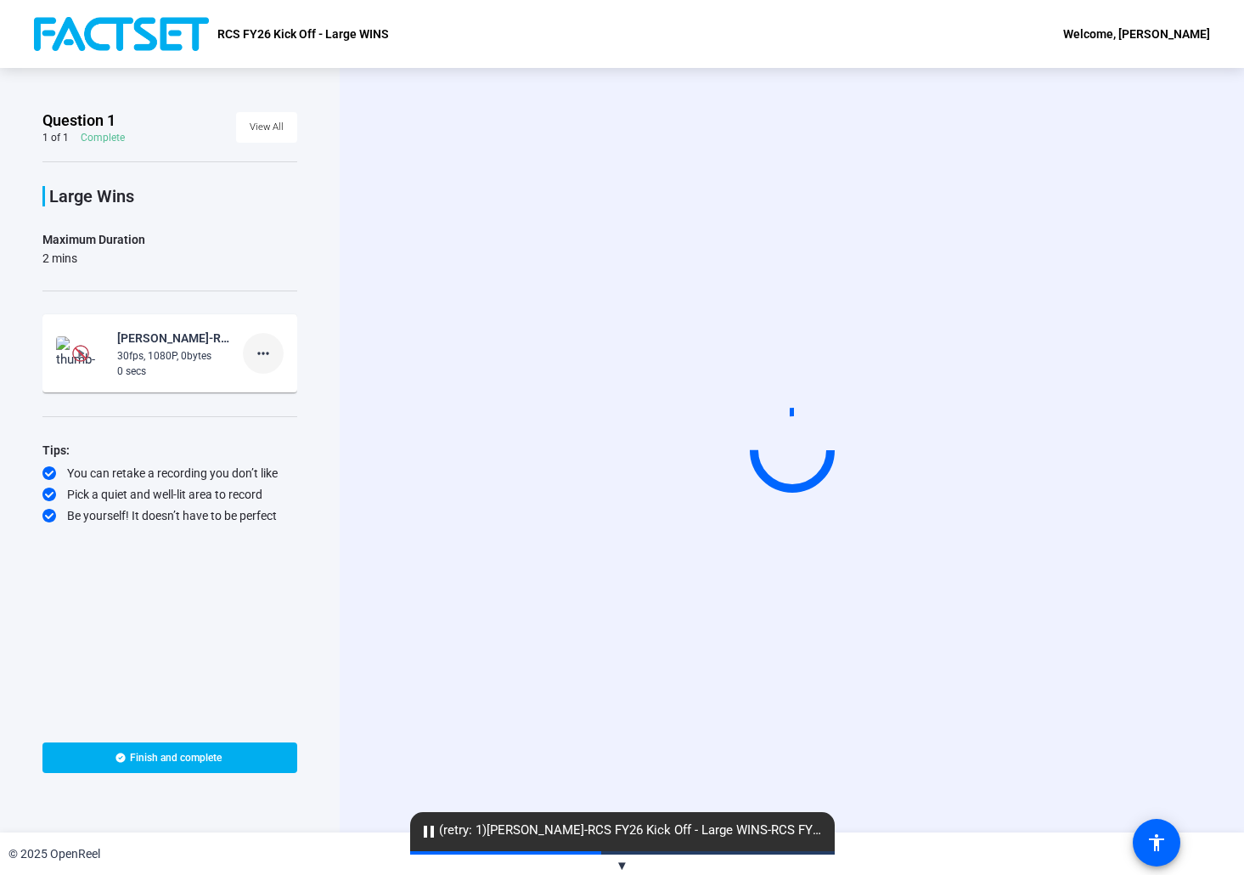
click at [269, 354] on mat-icon "more_horiz" at bounding box center [263, 353] width 20 height 20
click at [296, 392] on span "Delete clip" at bounding box center [290, 389] width 68 height 20
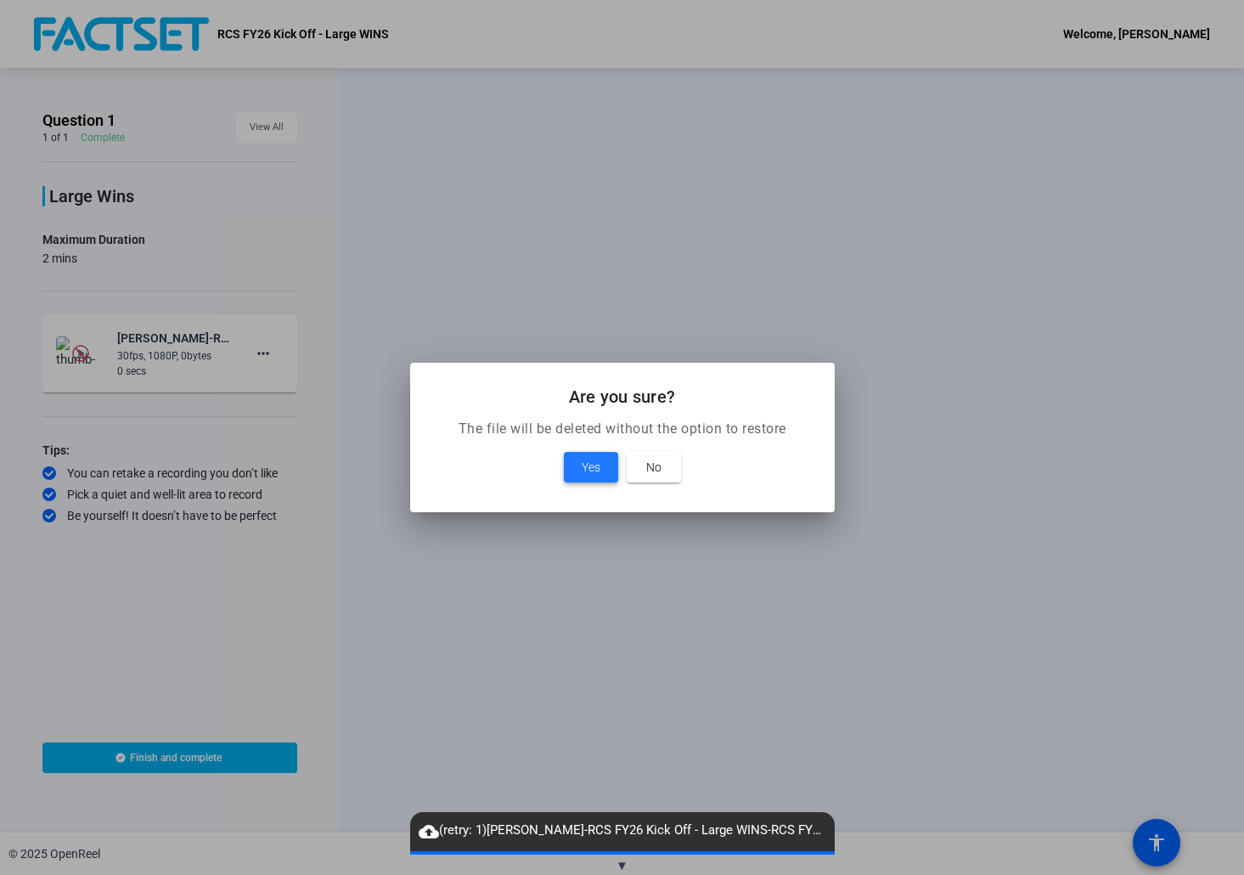
click at [599, 465] on span "Yes" at bounding box center [591, 467] width 19 height 20
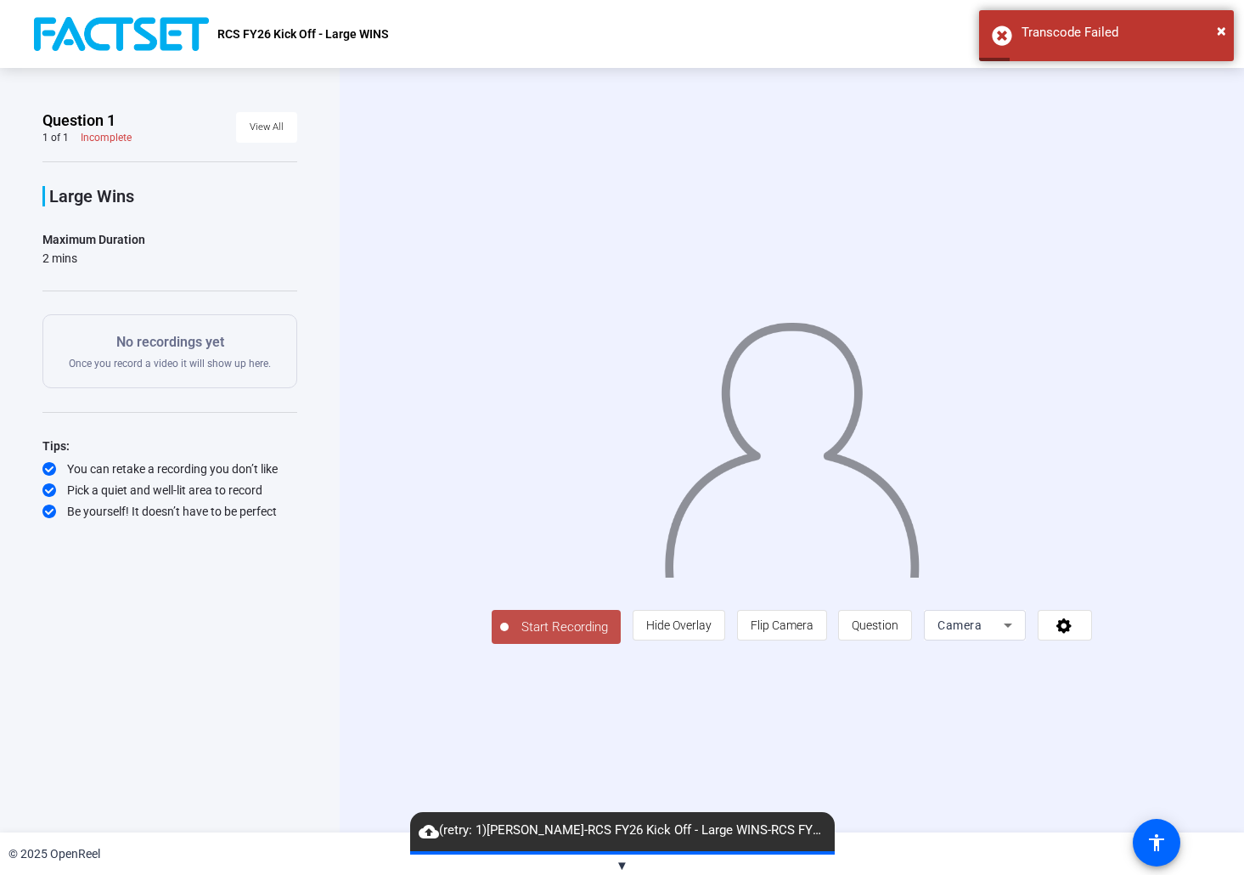
click at [619, 874] on button "▼" at bounding box center [622, 866] width 13 height 20
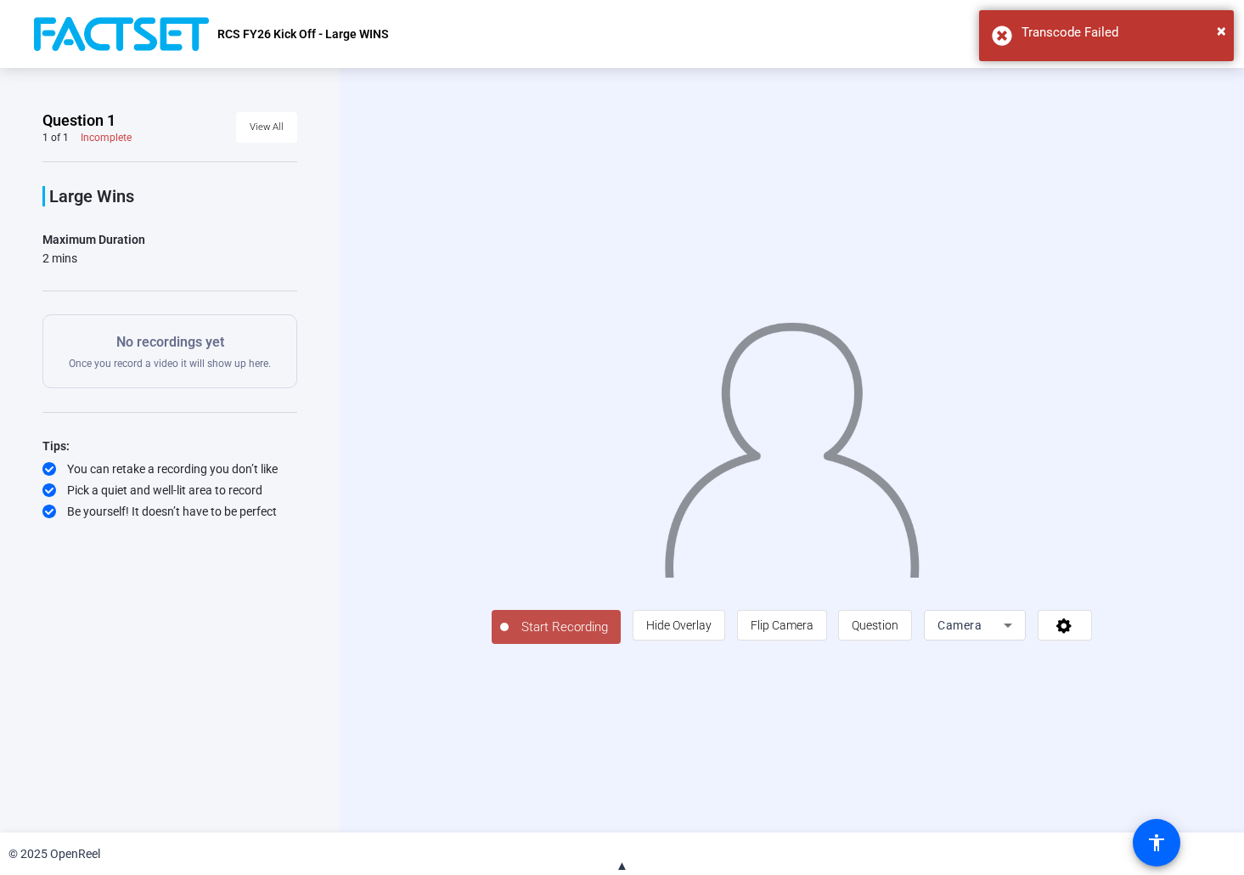
click at [619, 874] on button "▲" at bounding box center [622, 866] width 13 height 20
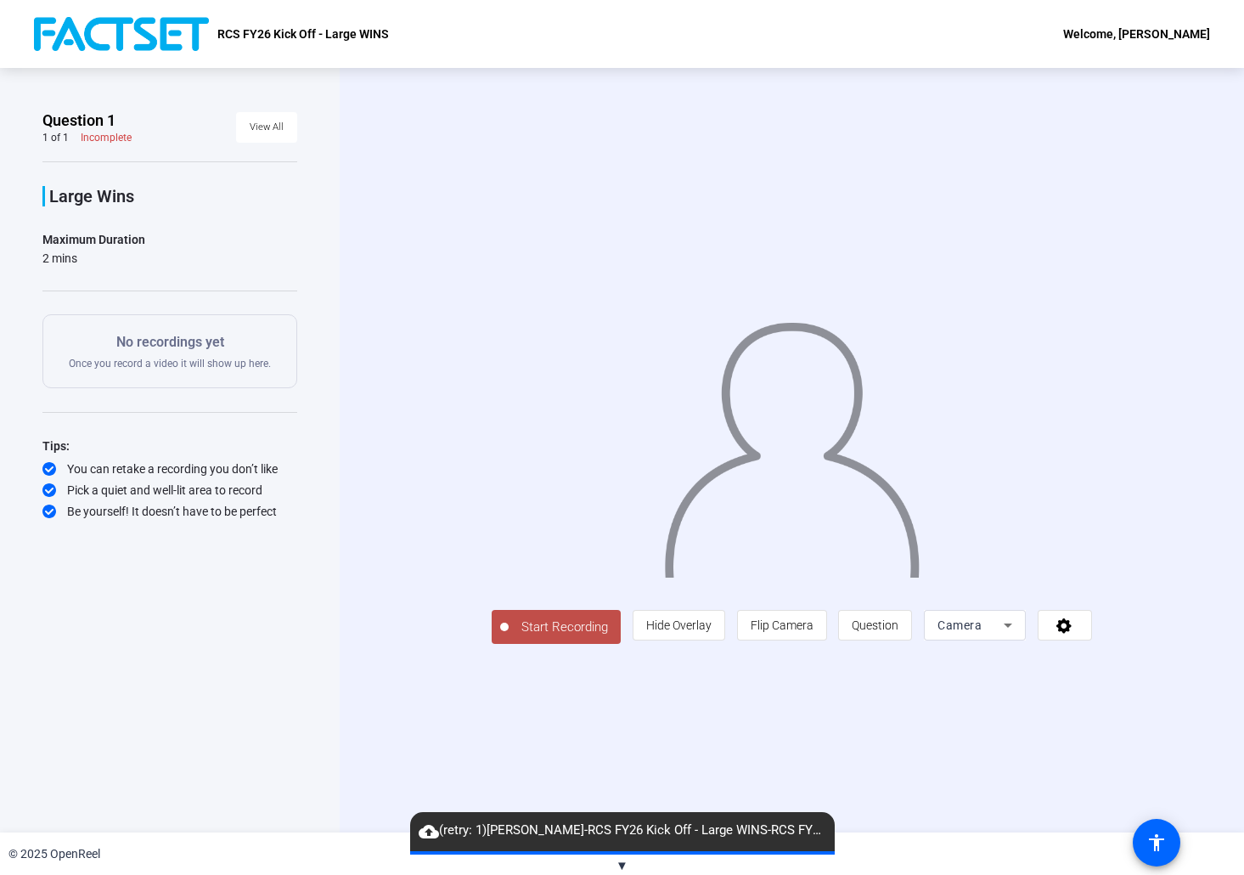
click at [619, 874] on button "▼" at bounding box center [622, 866] width 13 height 20
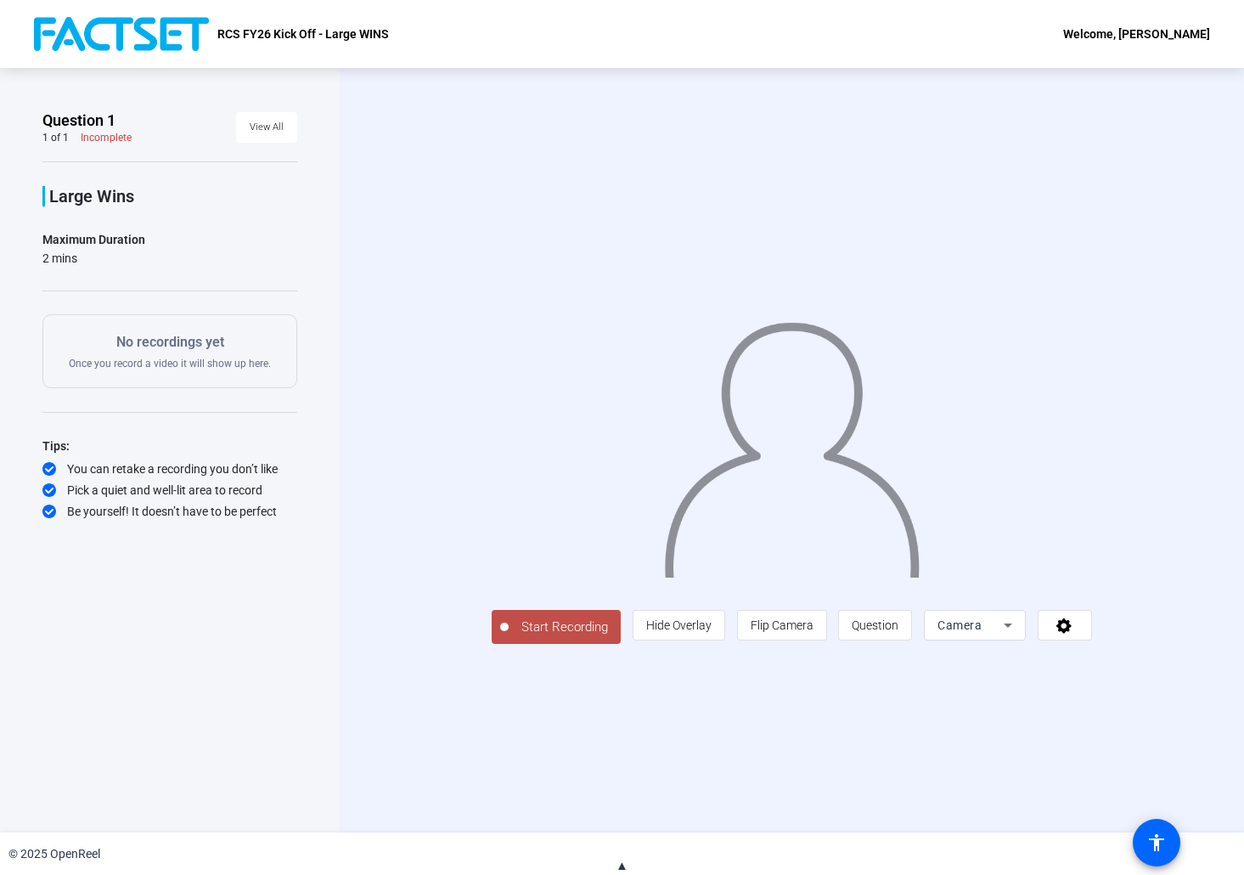
click at [509, 637] on span "Start Recording" at bounding box center [565, 627] width 112 height 20
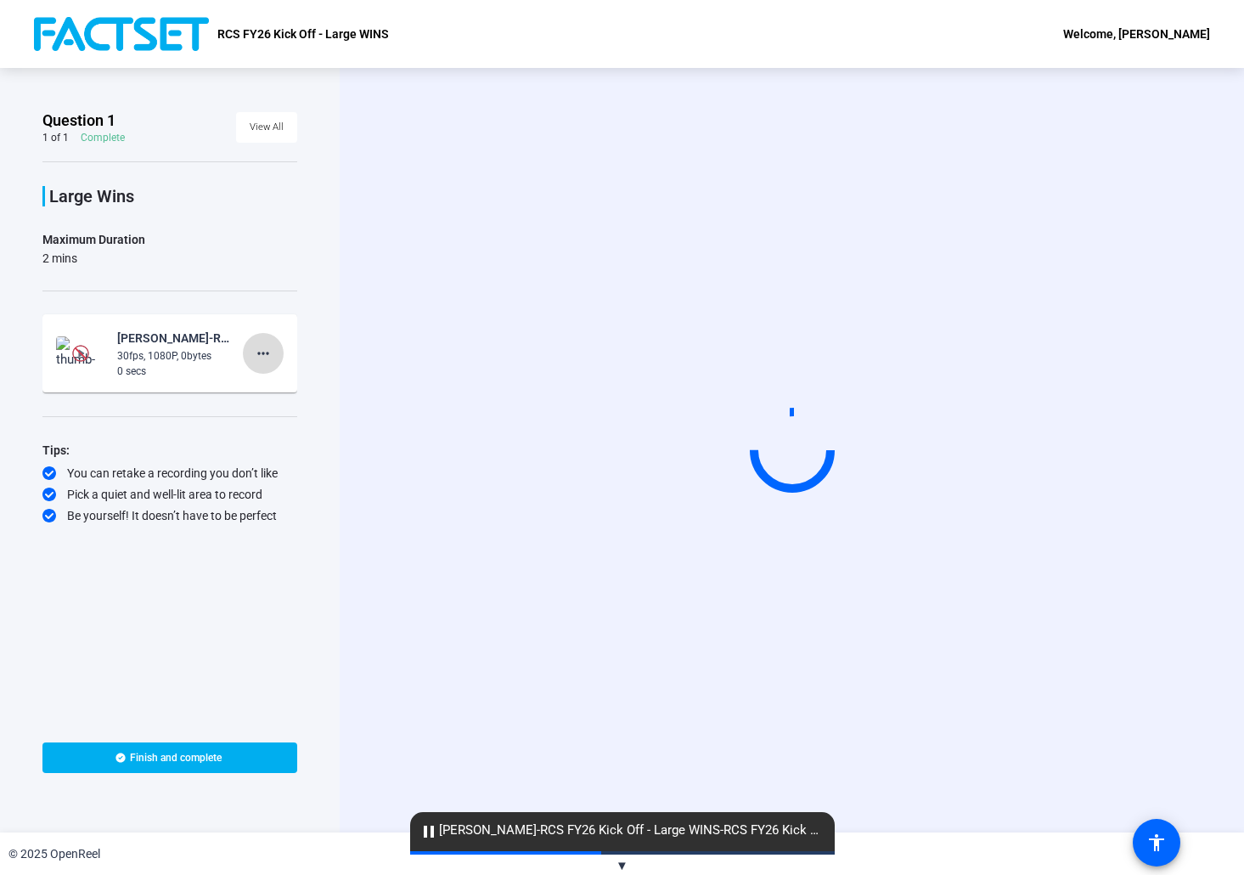
click at [270, 352] on mat-icon "more_horiz" at bounding box center [263, 353] width 20 height 20
click at [298, 394] on span "Delete clip" at bounding box center [290, 389] width 68 height 20
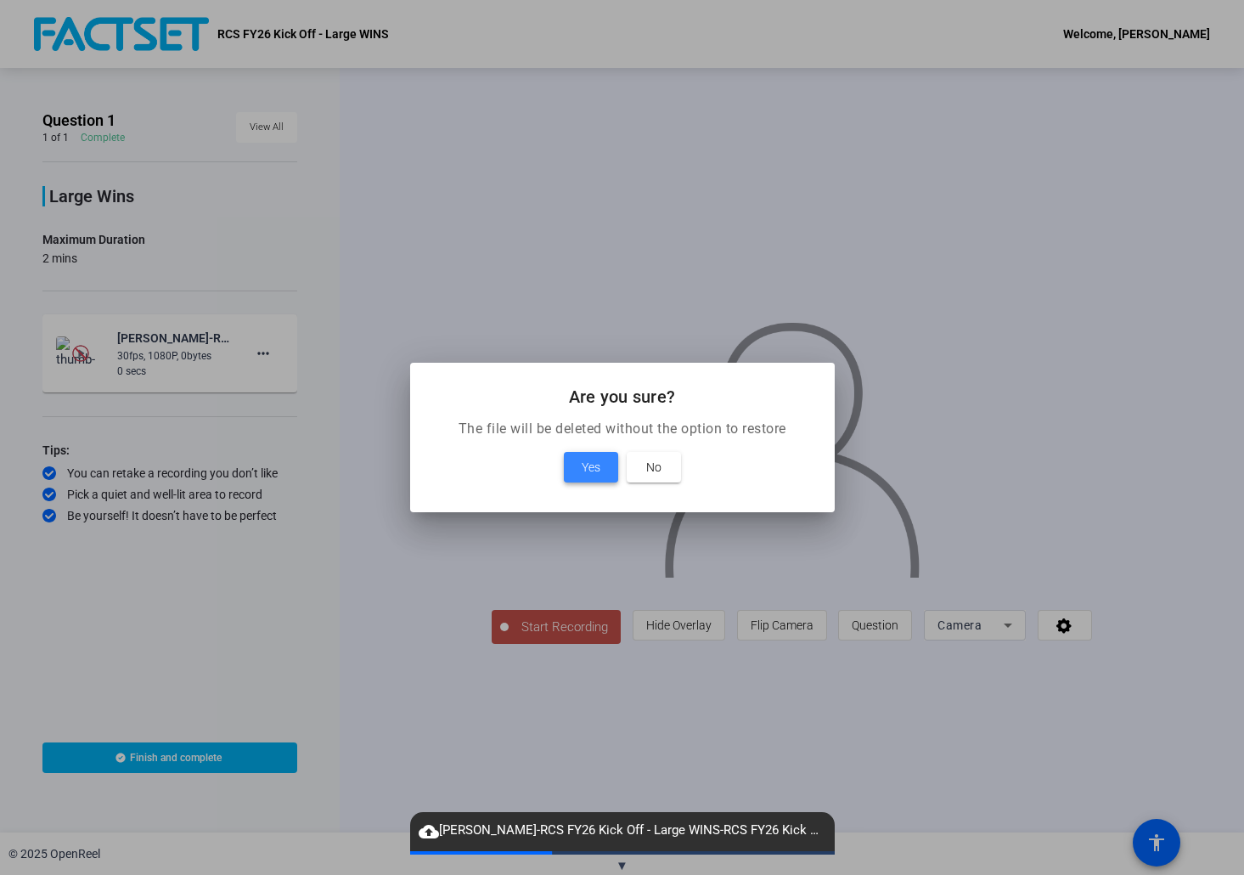
click at [585, 463] on span "Yes" at bounding box center [591, 467] width 19 height 20
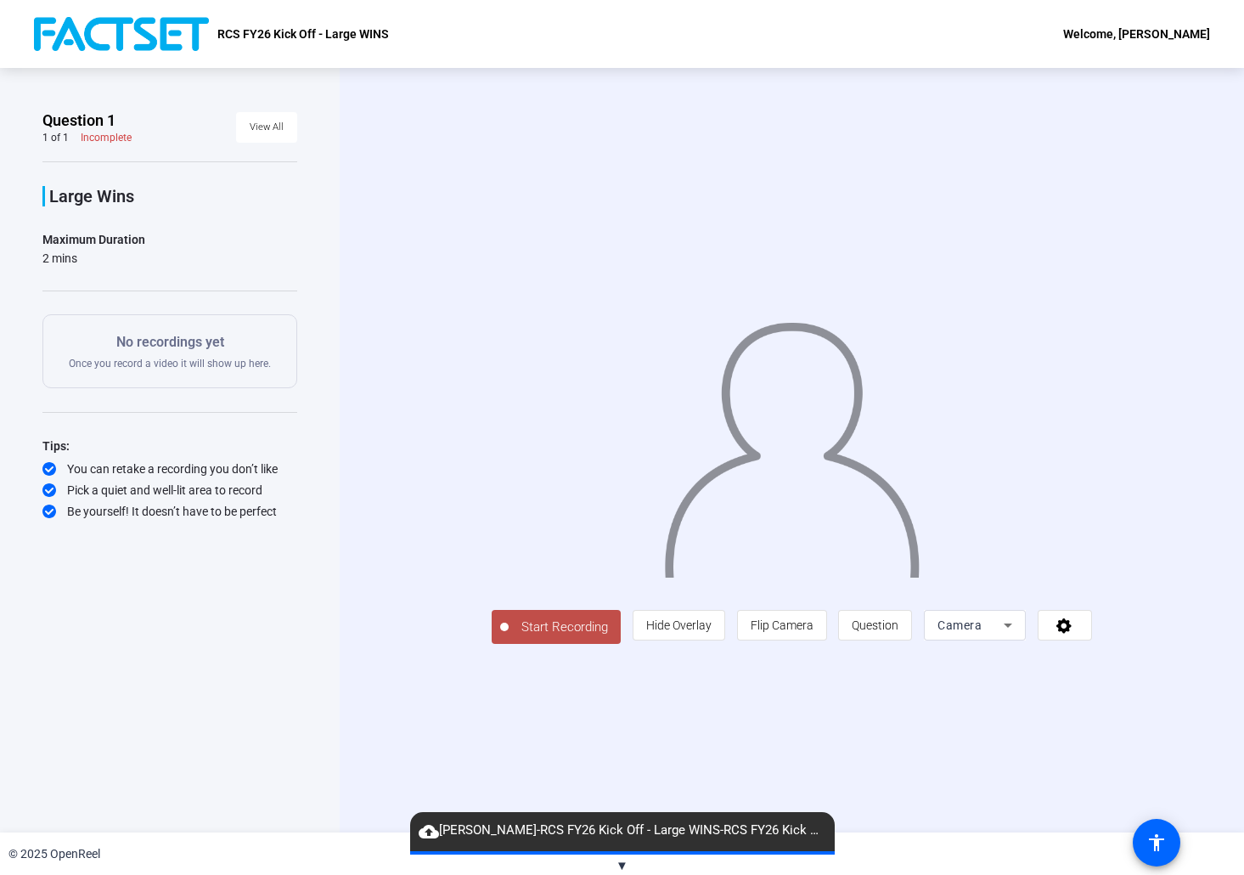
click at [638, 121] on div "Start Recording person Hide Overlay flip Flip Camera question_mark Question Cam…" at bounding box center [792, 450] width 904 height 764
click at [519, 637] on span "Start Recording" at bounding box center [565, 627] width 112 height 20
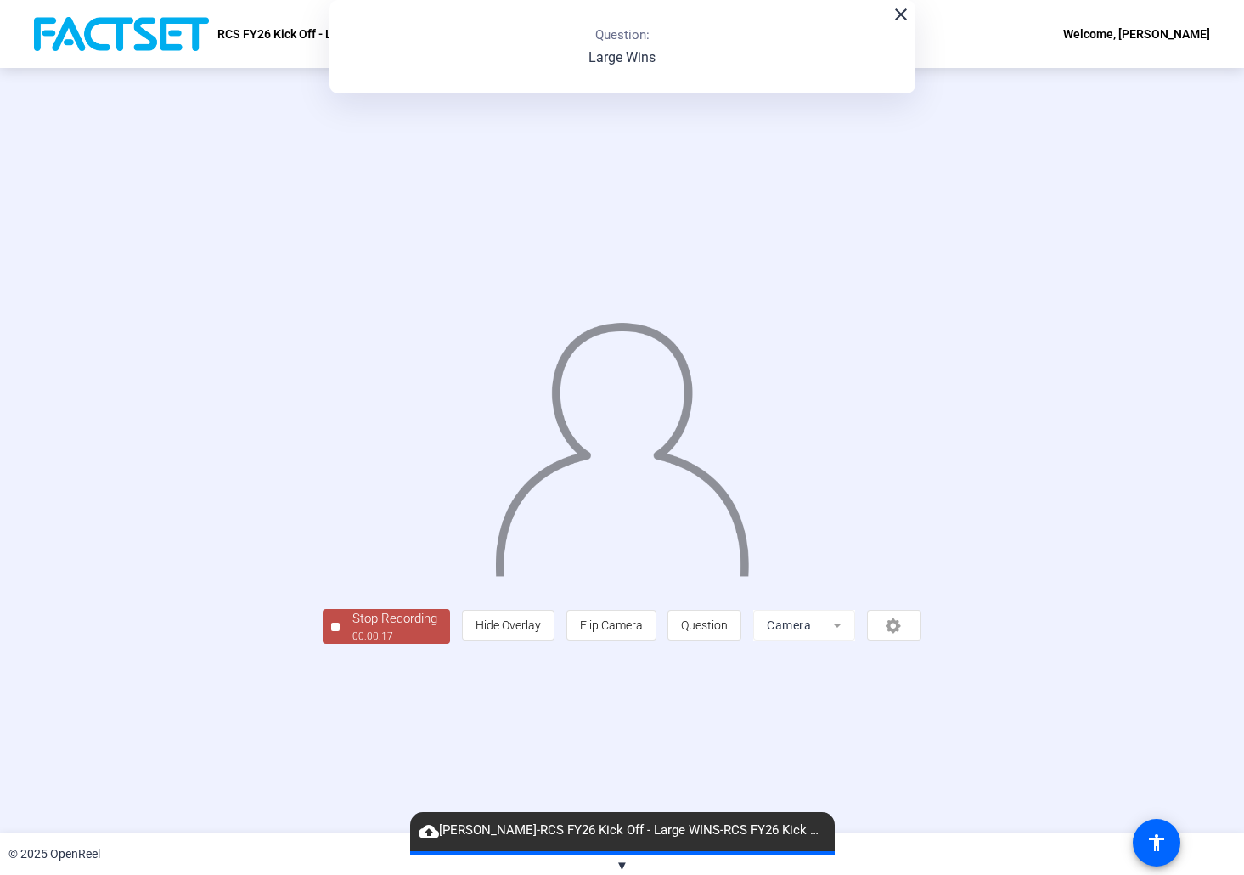
click at [352, 644] on div "00:00:17" at bounding box center [394, 635] width 85 height 15
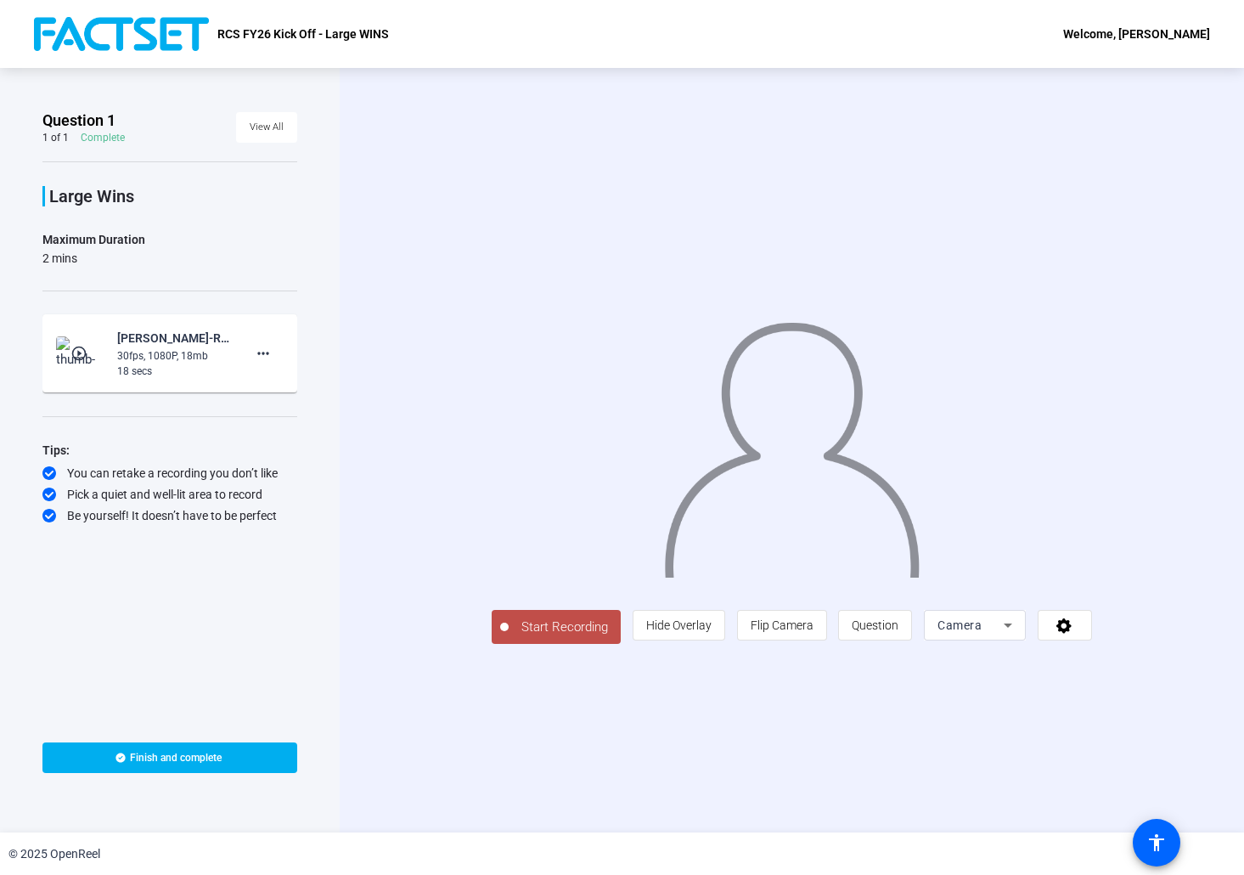
click at [509, 637] on span "Start Recording" at bounding box center [565, 627] width 112 height 20
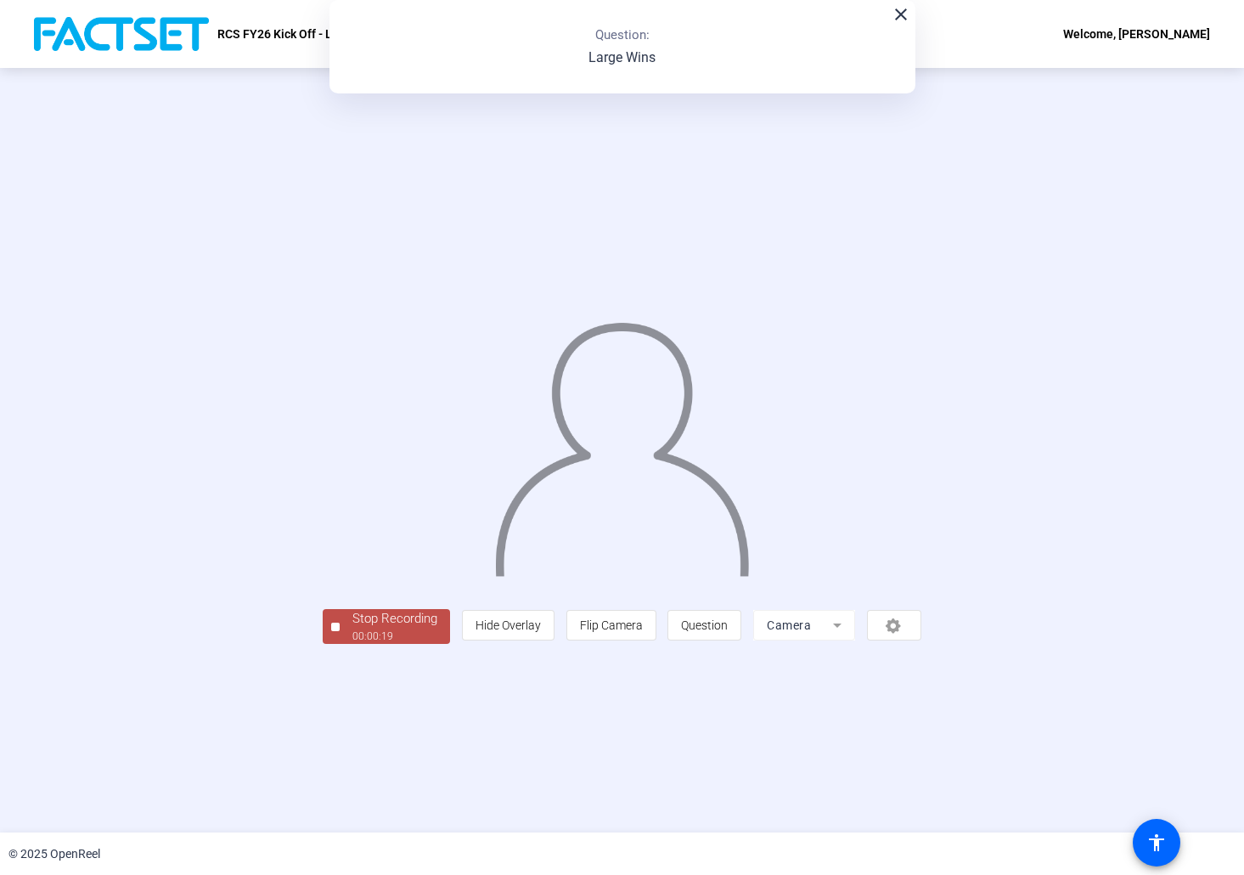
click at [352, 628] on div "Stop Recording" at bounding box center [394, 619] width 85 height 20
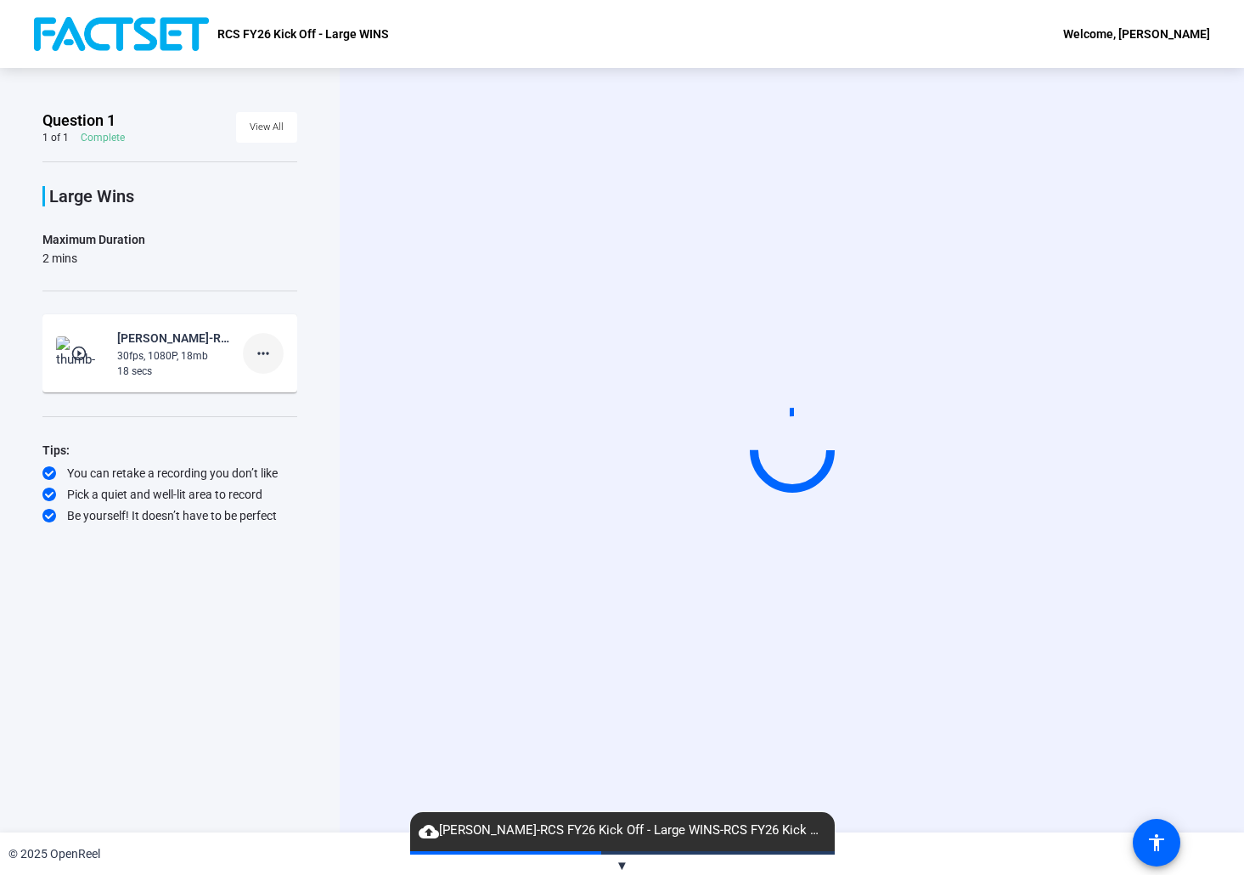
click at [272, 350] on mat-icon "more_horiz" at bounding box center [263, 353] width 20 height 20
click at [301, 386] on span "Delete clip" at bounding box center [290, 389] width 68 height 20
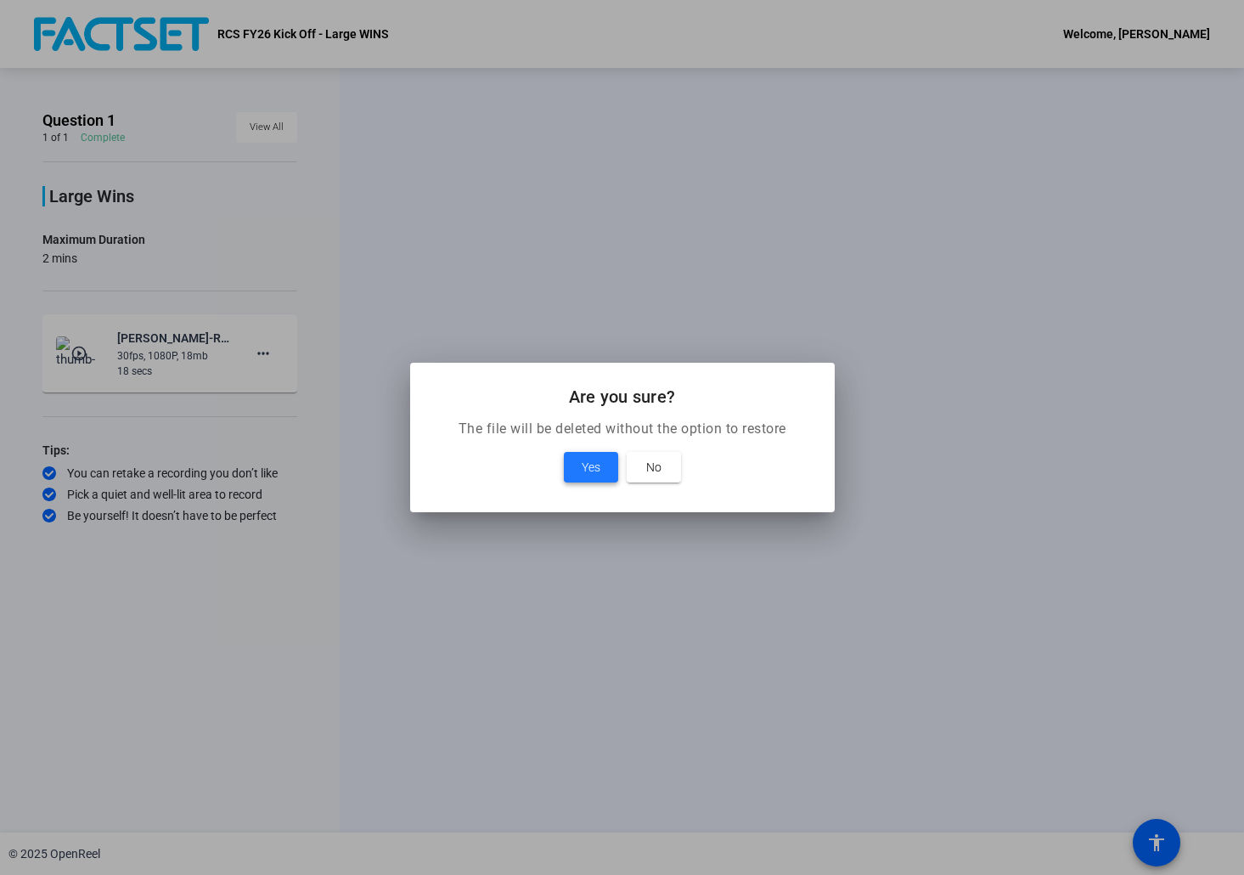
click at [590, 462] on span "Yes" at bounding box center [591, 467] width 19 height 20
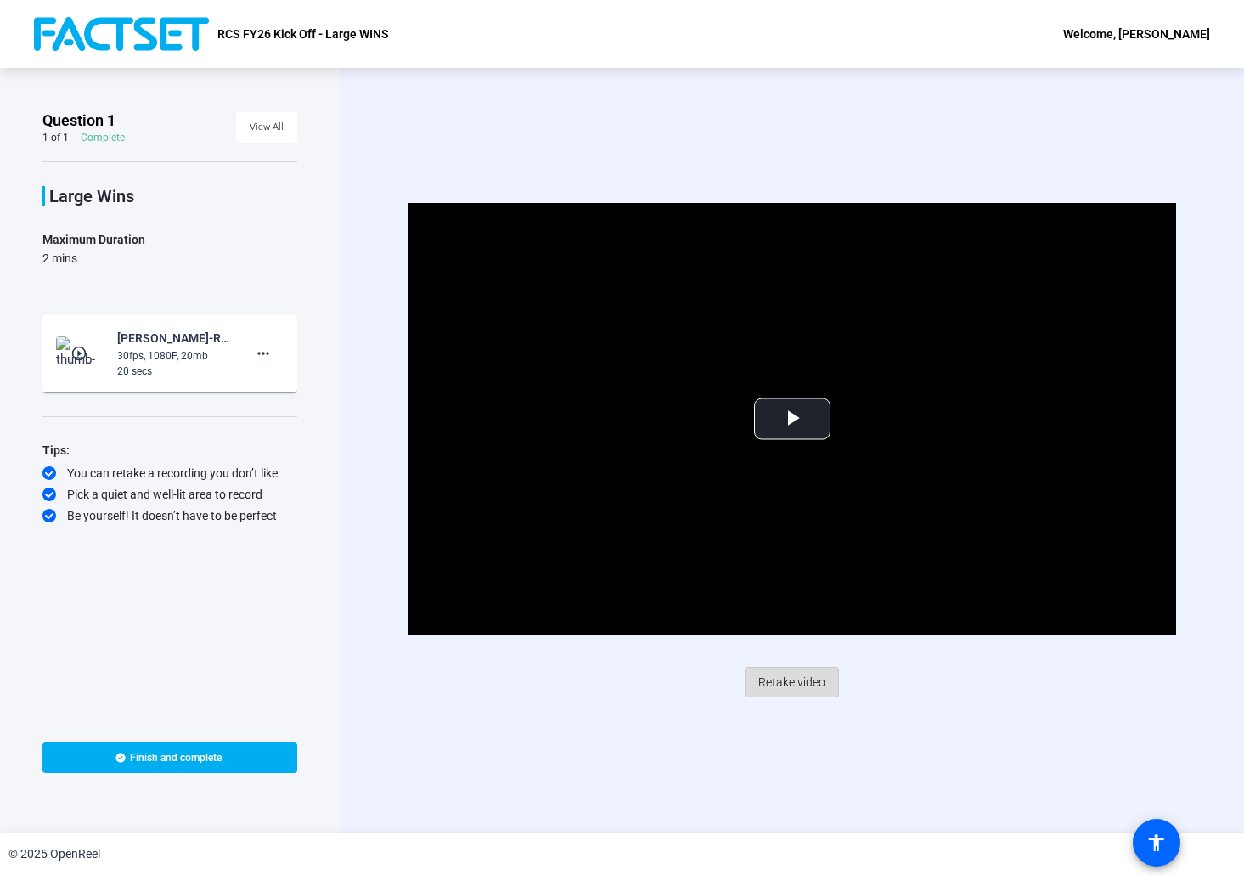
click at [806, 678] on span "Retake video" at bounding box center [791, 682] width 67 height 32
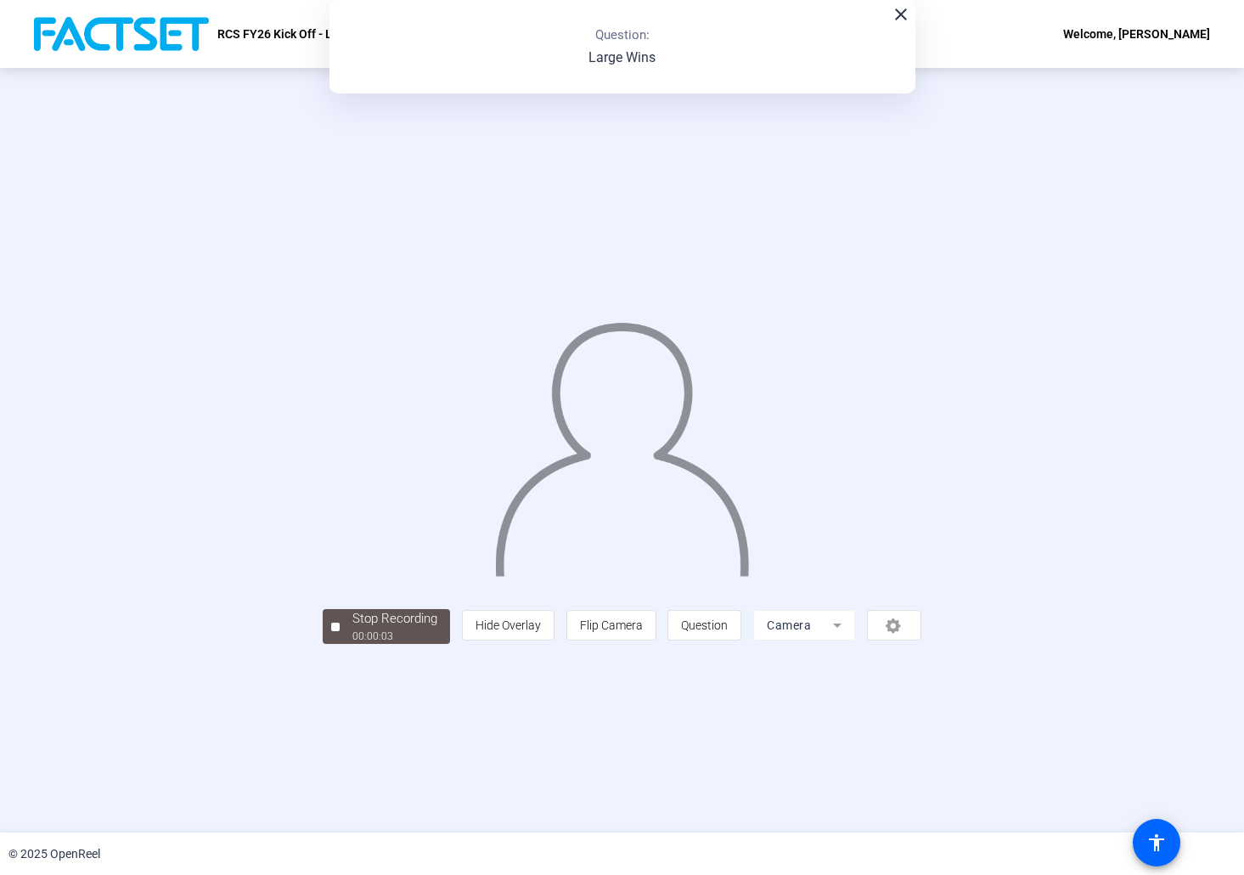
click at [386, 756] on div "Stop Recording 00:00:03 person Hide Overlay flip Flip Camera question_mark Ques…" at bounding box center [622, 450] width 1244 height 764
click at [896, 20] on mat-icon "close" at bounding box center [901, 14] width 20 height 20
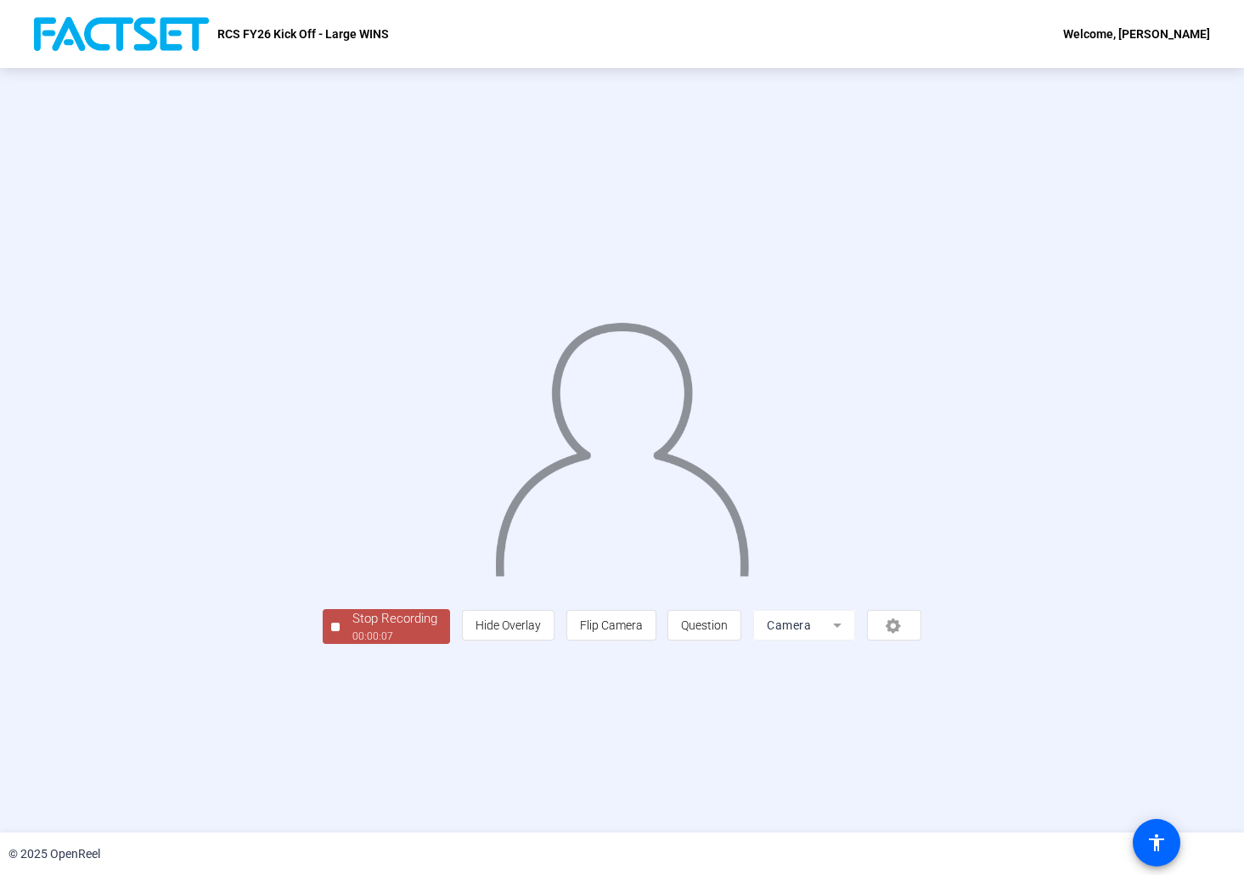
click at [352, 644] on div "00:00:07" at bounding box center [394, 635] width 85 height 15
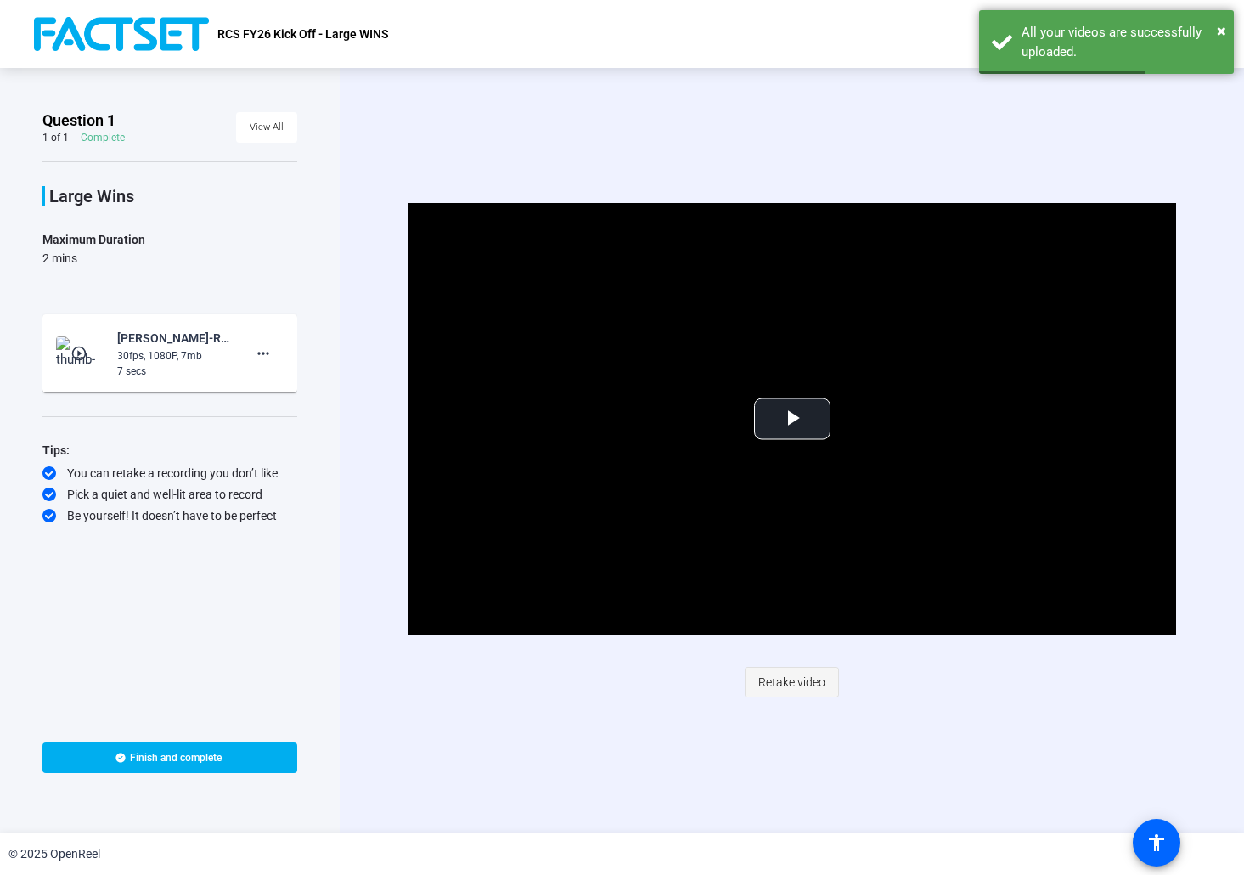
click at [807, 690] on span "Retake video" at bounding box center [791, 682] width 67 height 32
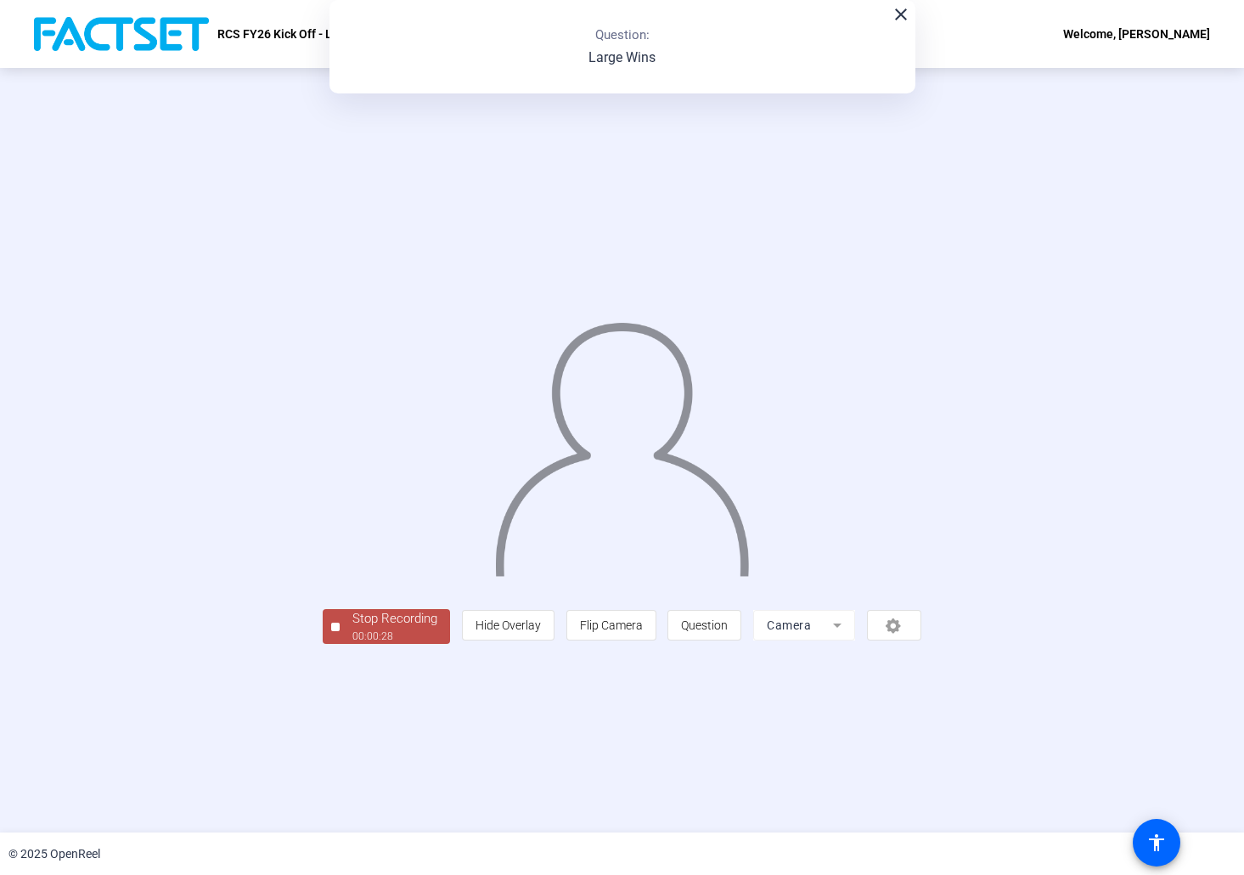
click at [352, 628] on div "Stop Recording" at bounding box center [394, 619] width 85 height 20
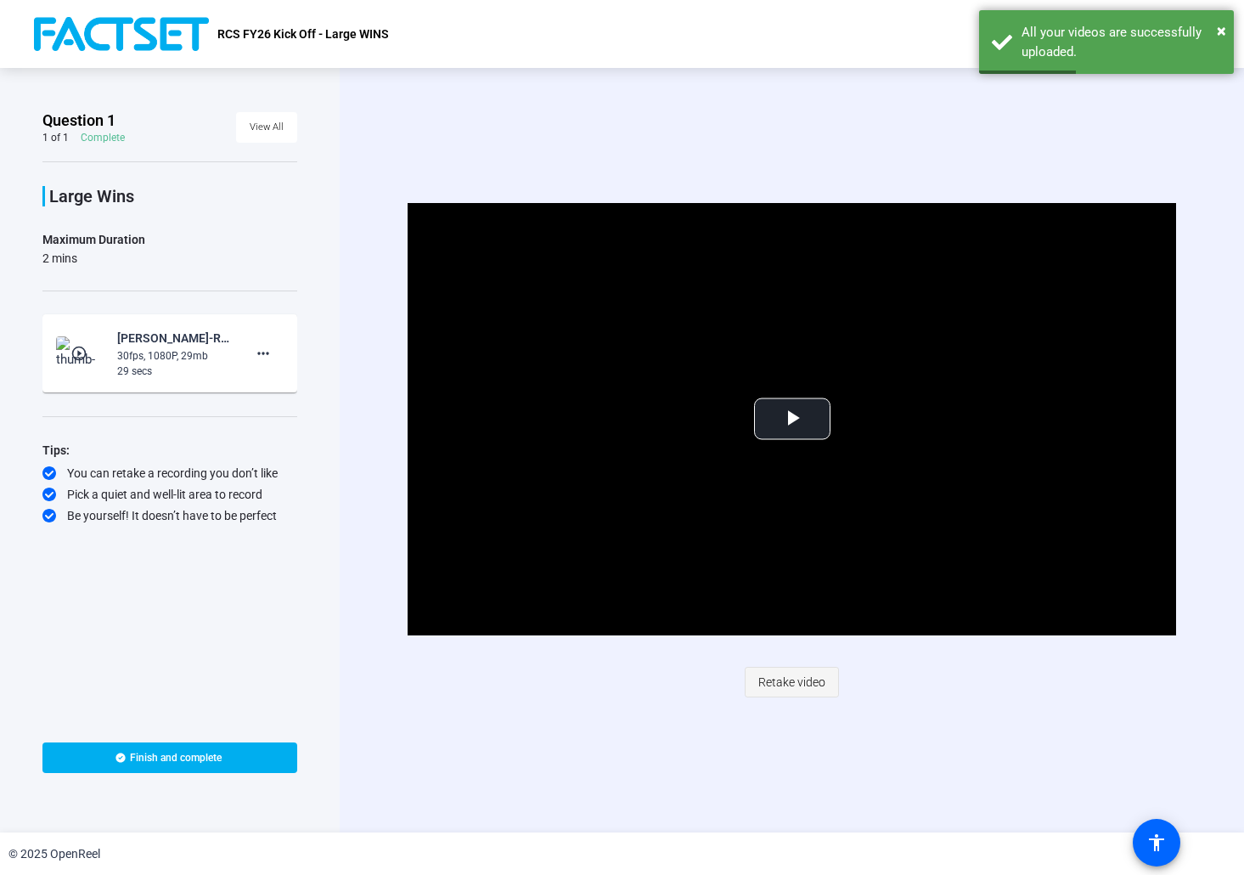
click at [798, 668] on span "Retake video" at bounding box center [791, 682] width 67 height 32
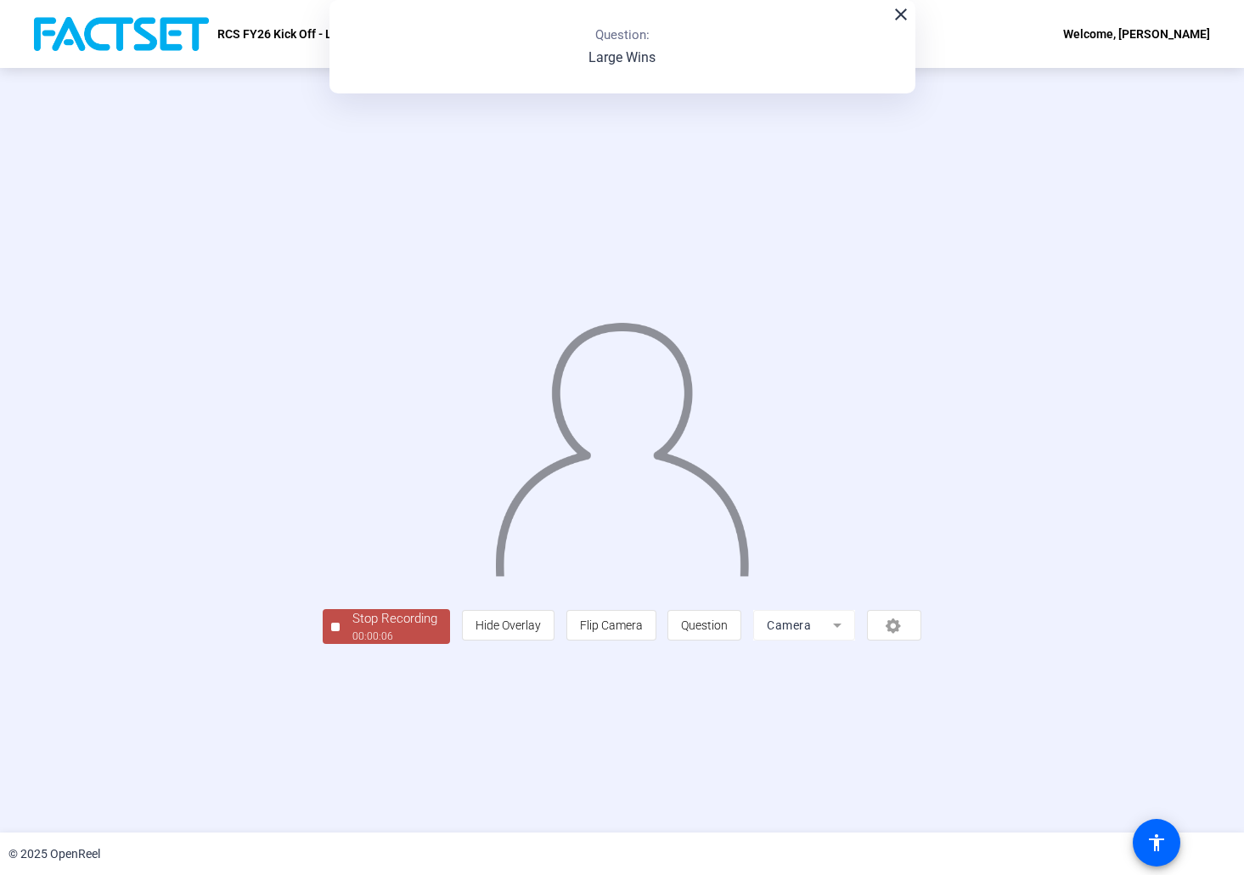
click at [352, 628] on div "Stop Recording" at bounding box center [394, 619] width 85 height 20
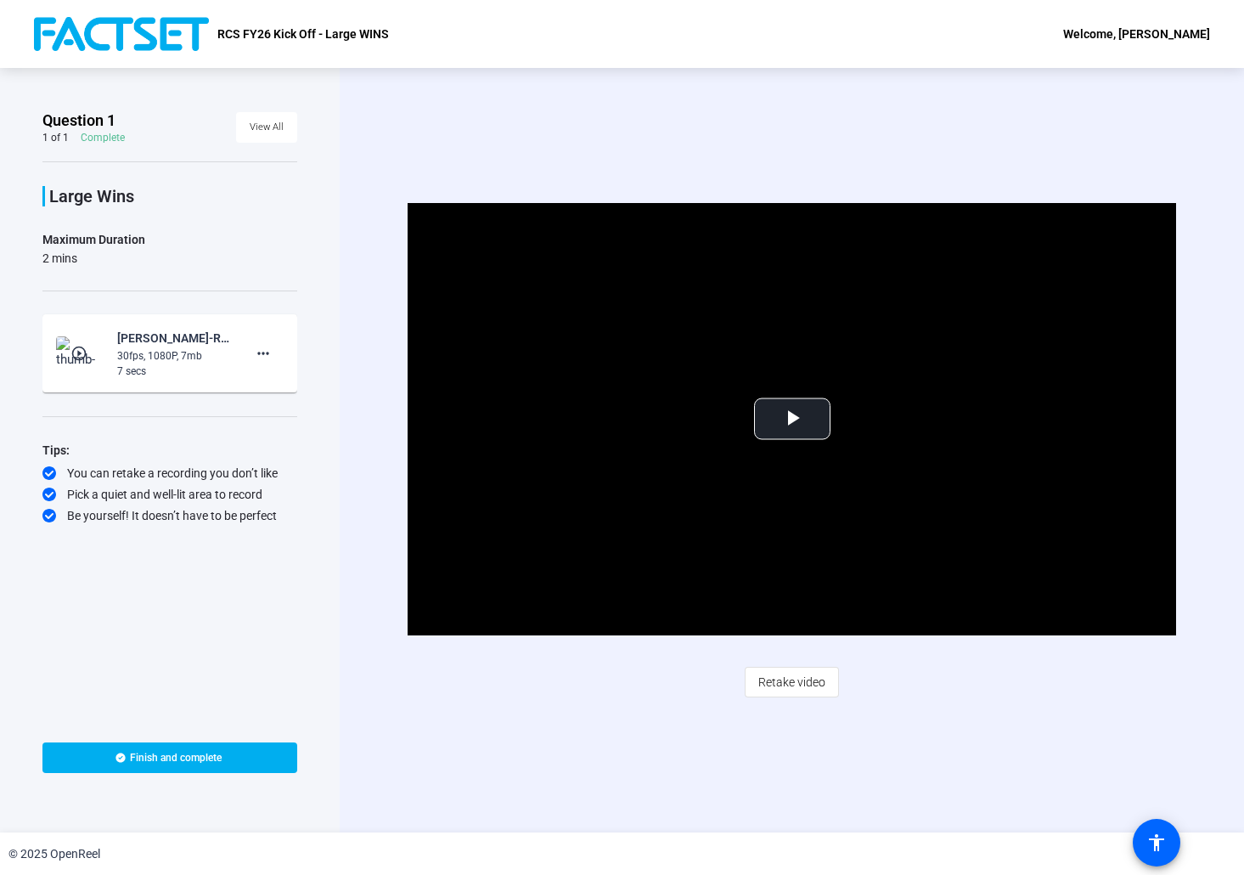
click at [804, 678] on span "Retake video" at bounding box center [791, 682] width 67 height 32
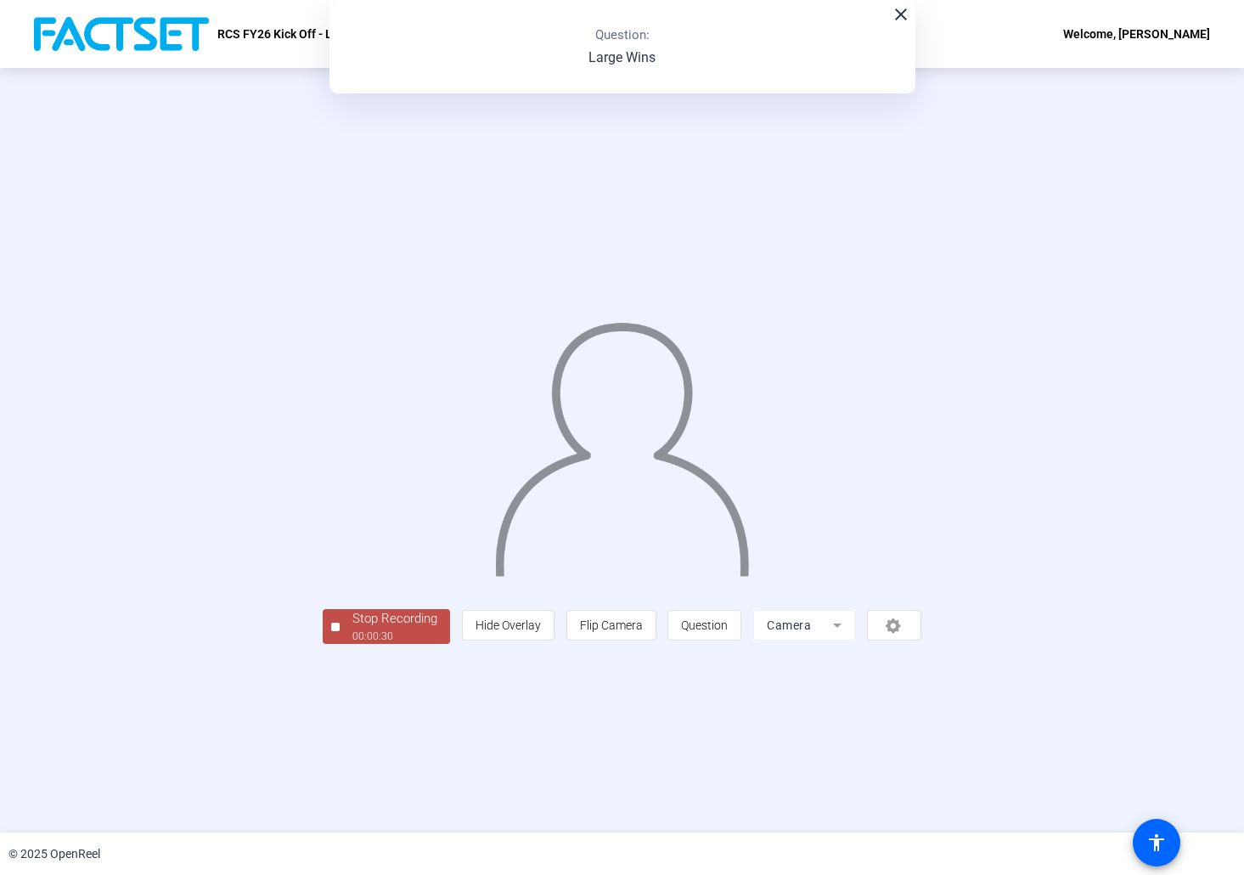
click at [352, 644] on div "00:00:30" at bounding box center [394, 635] width 85 height 15
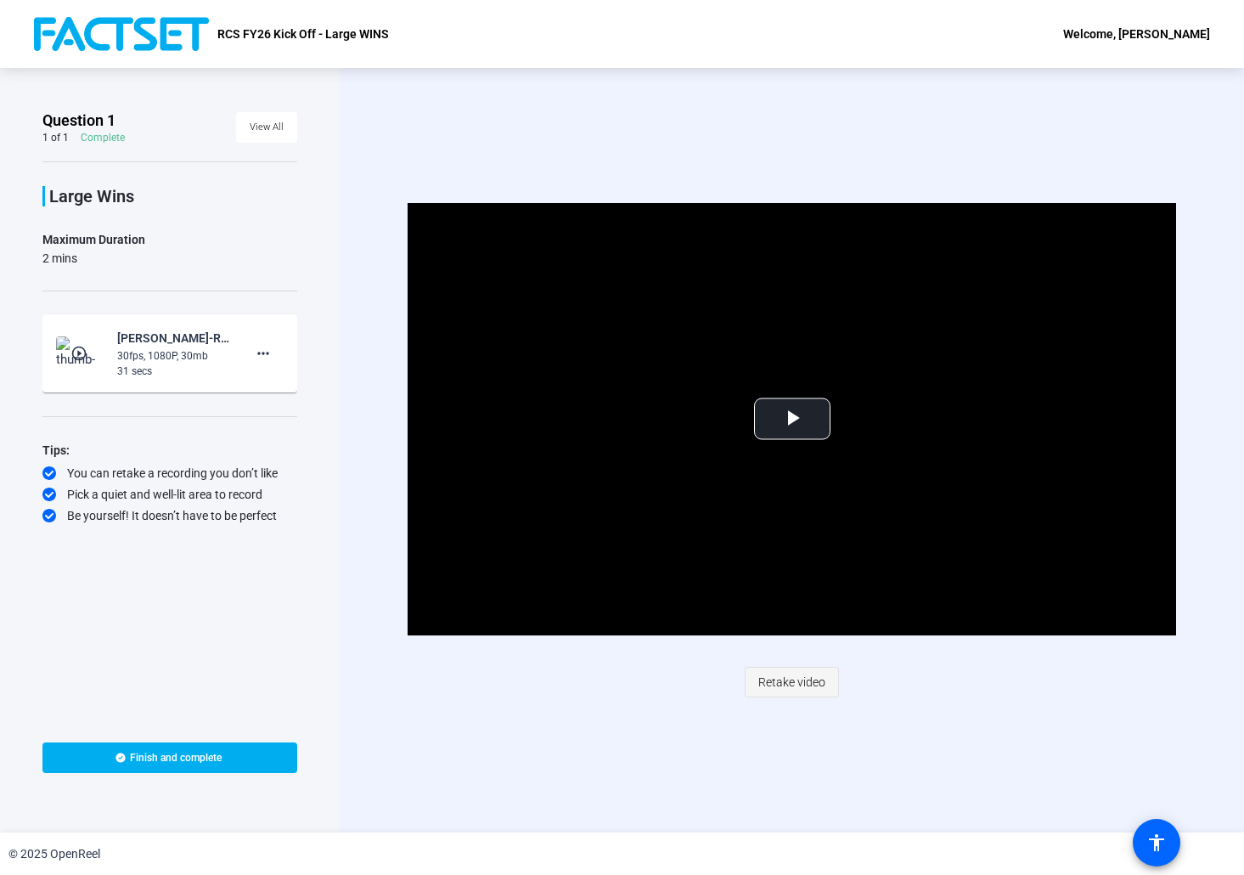
click at [800, 679] on span "Retake video" at bounding box center [791, 682] width 67 height 32
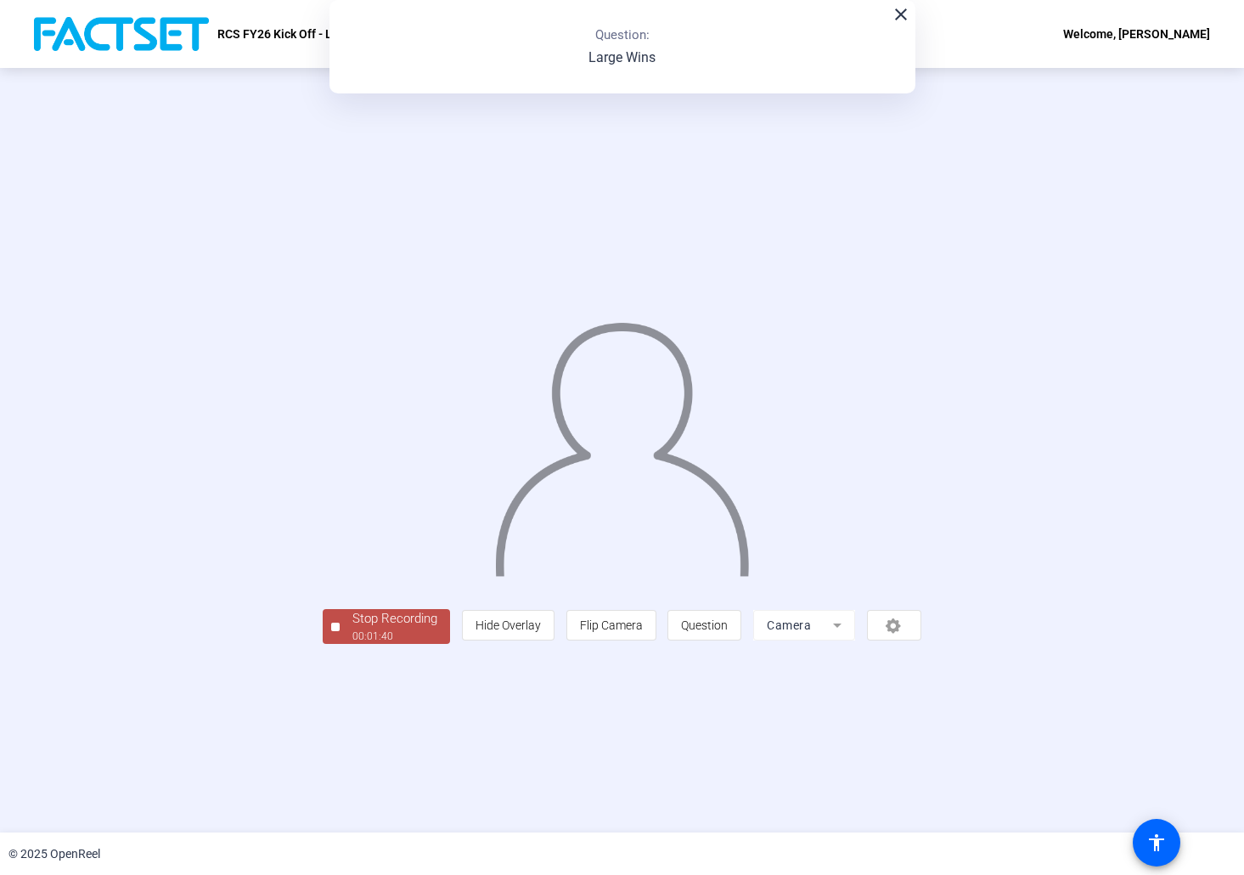
click at [352, 628] on div "Stop Recording" at bounding box center [394, 619] width 85 height 20
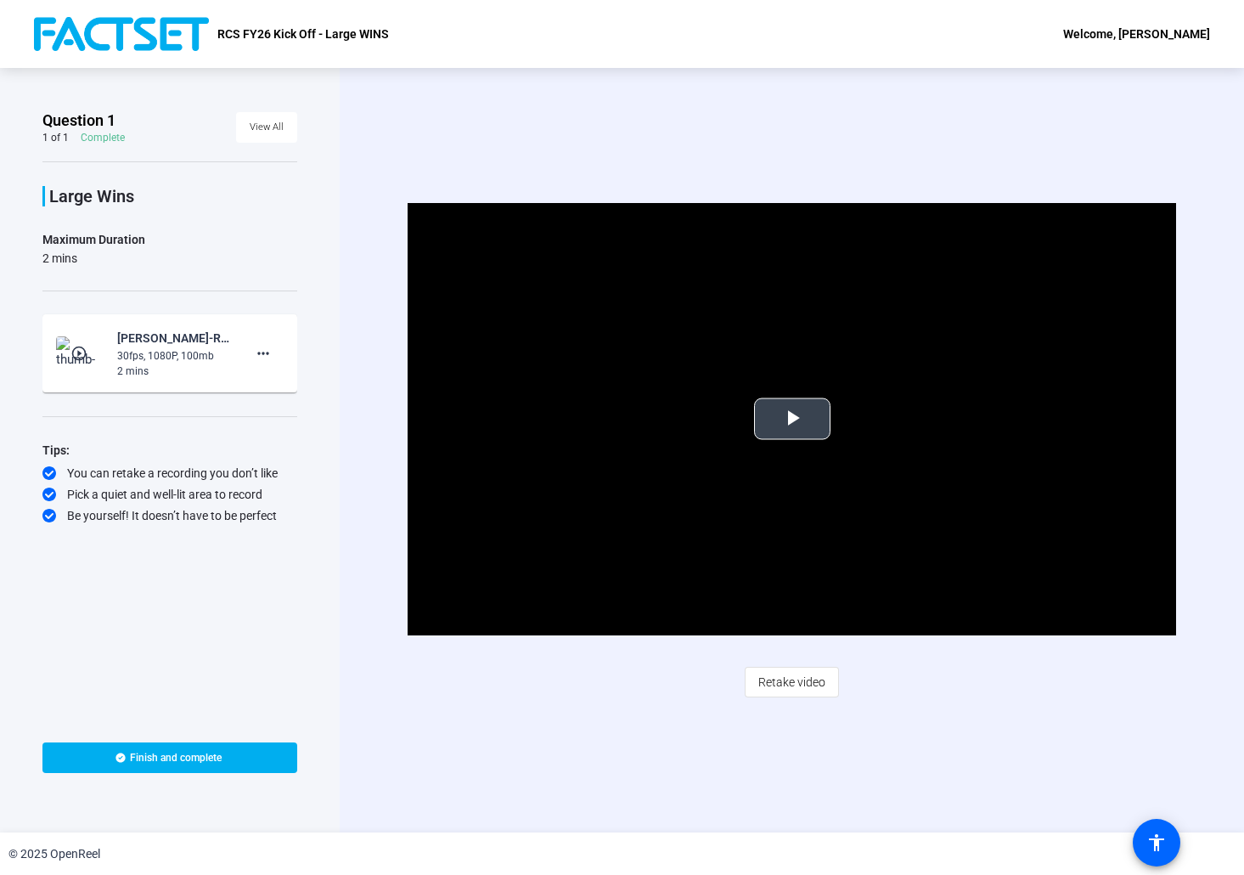
click at [792, 419] on span "Video Player" at bounding box center [792, 419] width 0 height 0
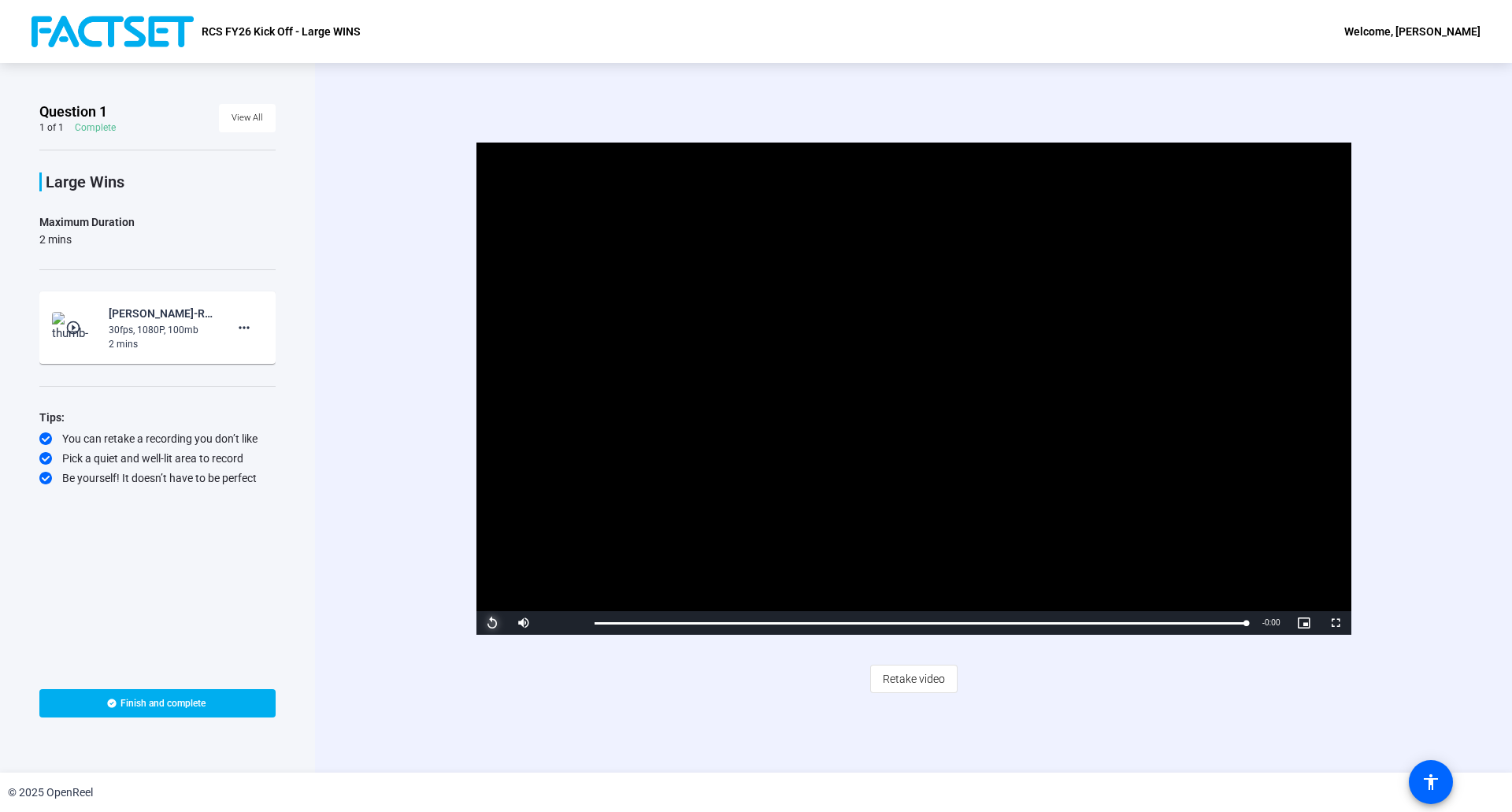
click at [495, 623] on span "Video Player" at bounding box center [492, 623] width 32 height 0
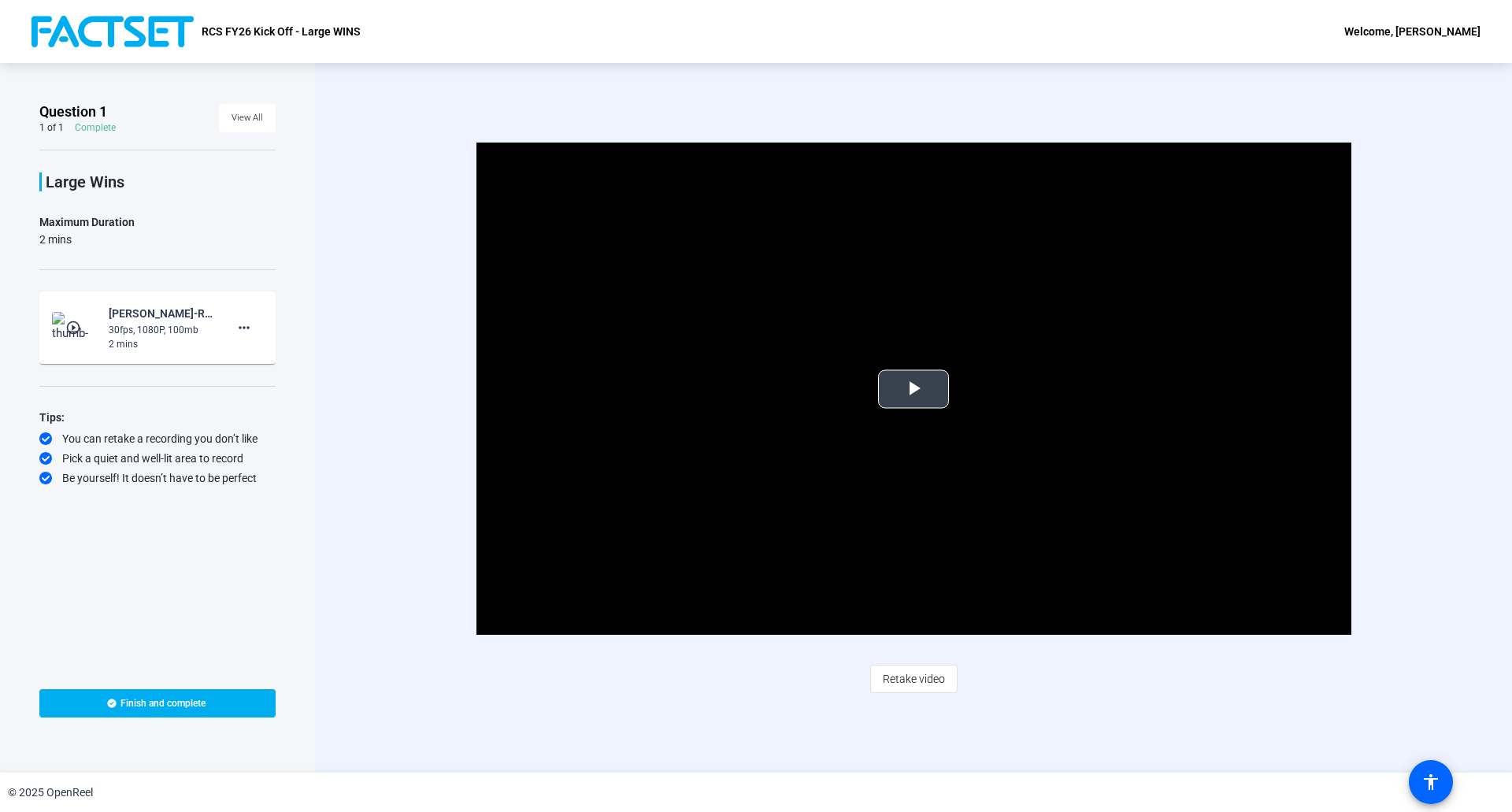
click at [913, 389] on span "Video Player" at bounding box center [913, 389] width 0 height 0
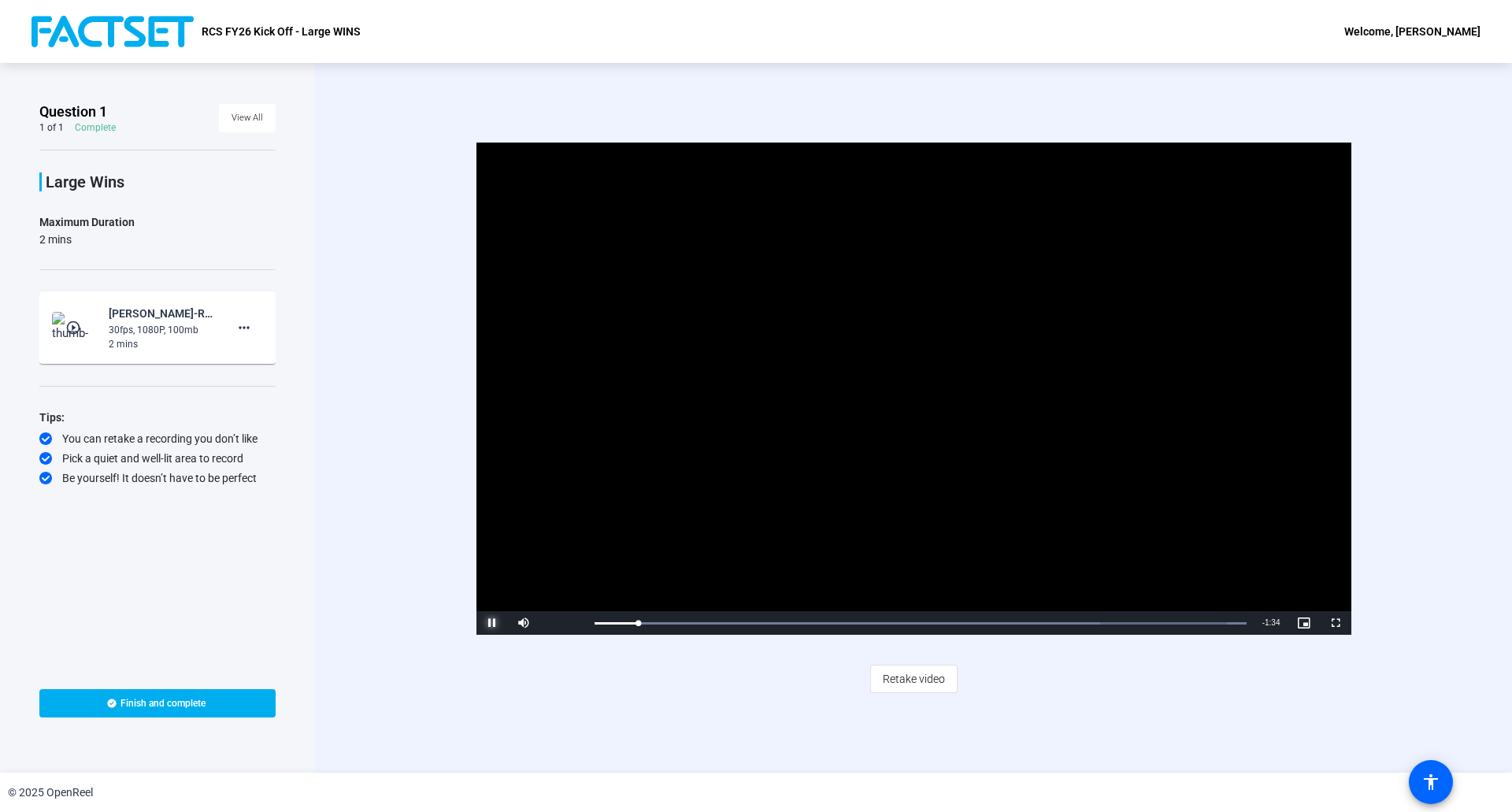
click at [485, 623] on span "Video Player" at bounding box center [492, 623] width 32 height 0
